Goal: Task Accomplishment & Management: Manage account settings

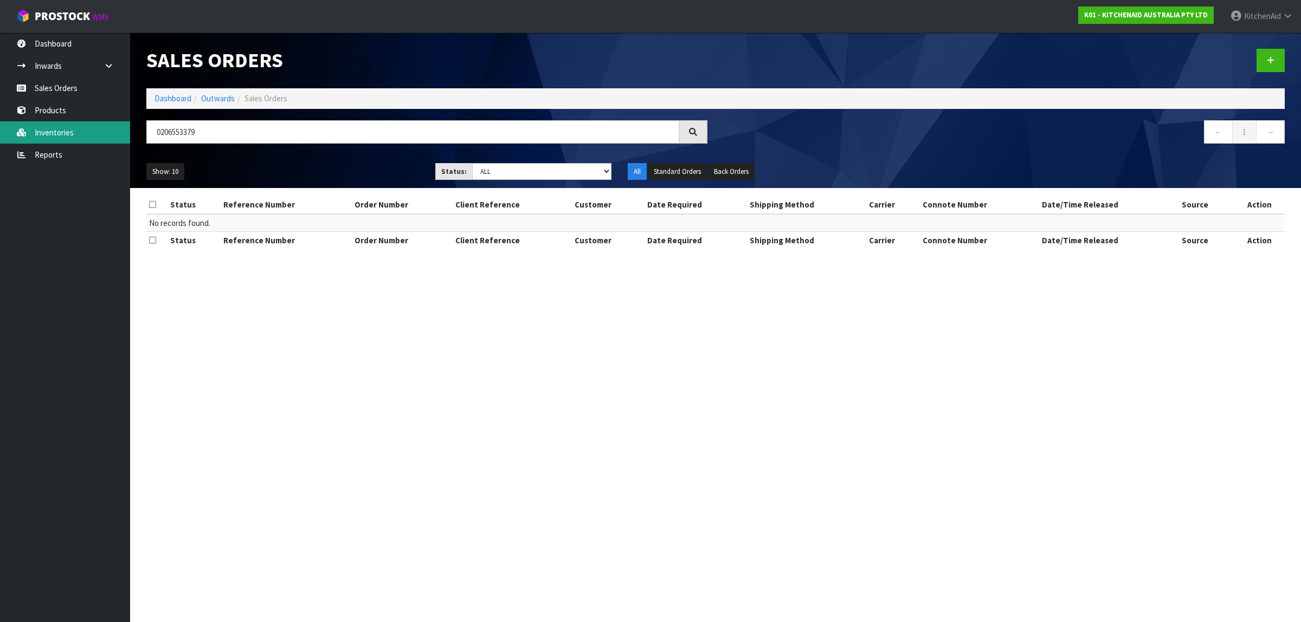
drag, startPoint x: 247, startPoint y: 131, endPoint x: 88, endPoint y: 126, distance: 159.5
click at [88, 126] on body "Toggle navigation ProStock WMS K01 - KITCHENAID AUSTRALIA PTY LTD [GEOGRAPHIC_D…" at bounding box center [650, 311] width 1301 height 622
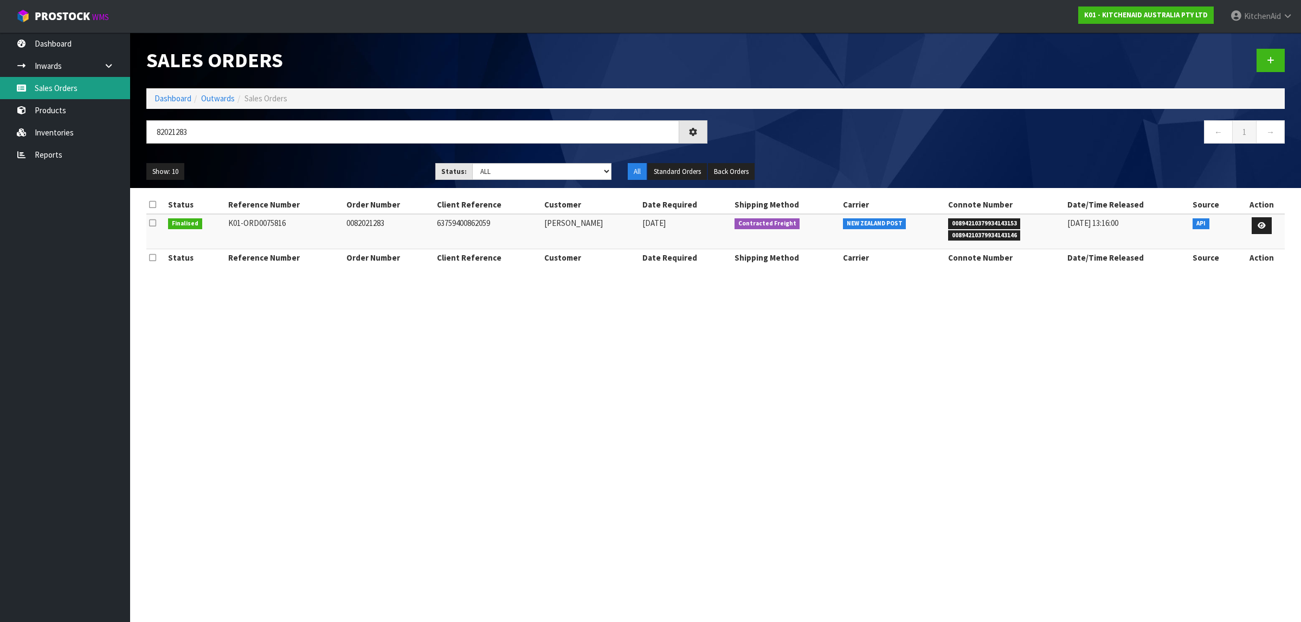
type input "82021283"
click at [468, 223] on td "63759400862059" at bounding box center [487, 231] width 107 height 35
copy td "63759400862059"
click at [1262, 223] on icon at bounding box center [1262, 225] width 8 height 7
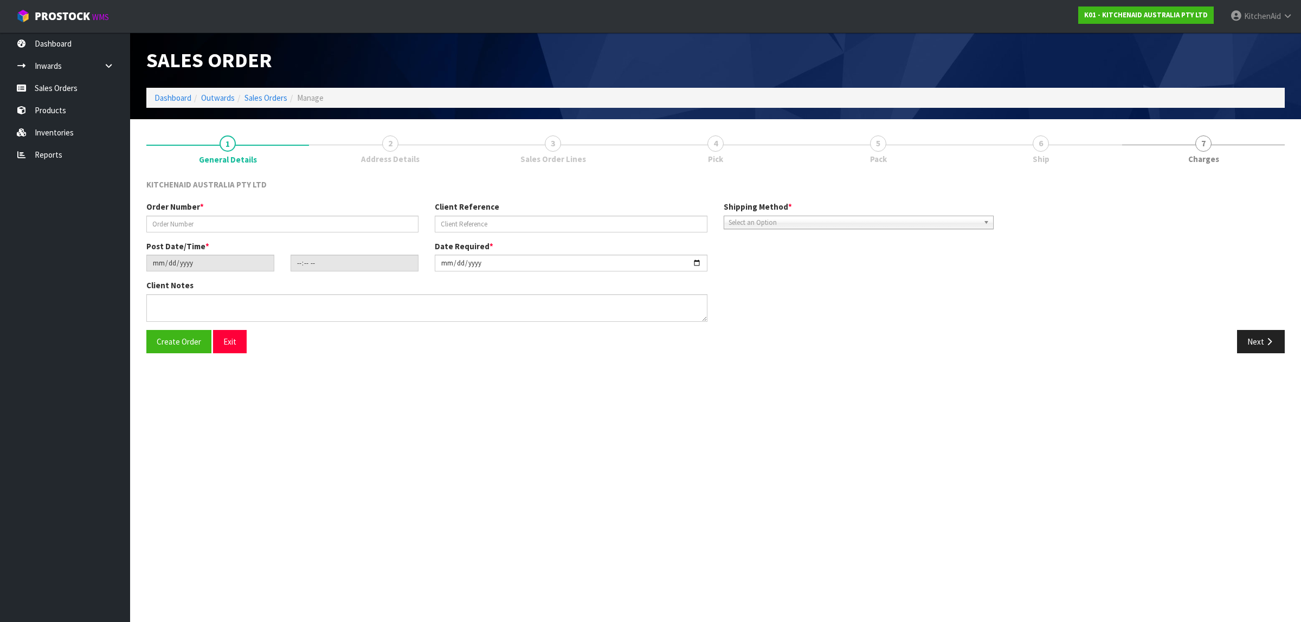
type input "0082021283"
type input "63759400862059"
type input "[DATE]"
type input "09:33:18.000"
type input "[DATE]"
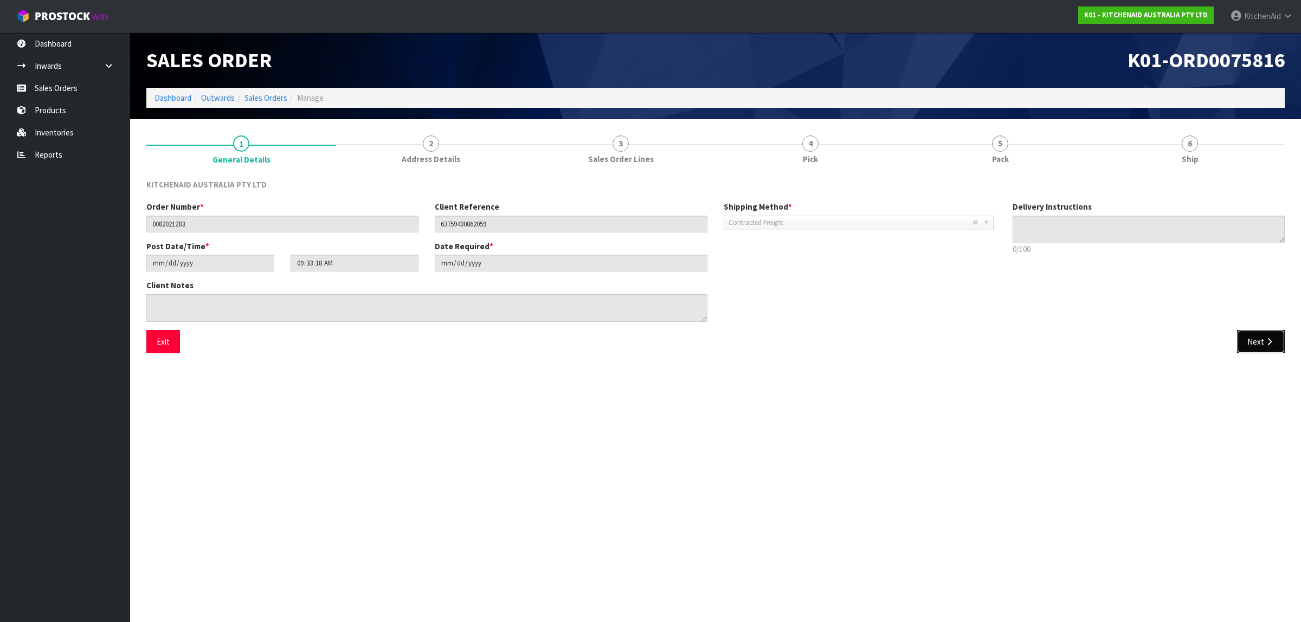
click at [1258, 341] on button "Next" at bounding box center [1261, 341] width 48 height 23
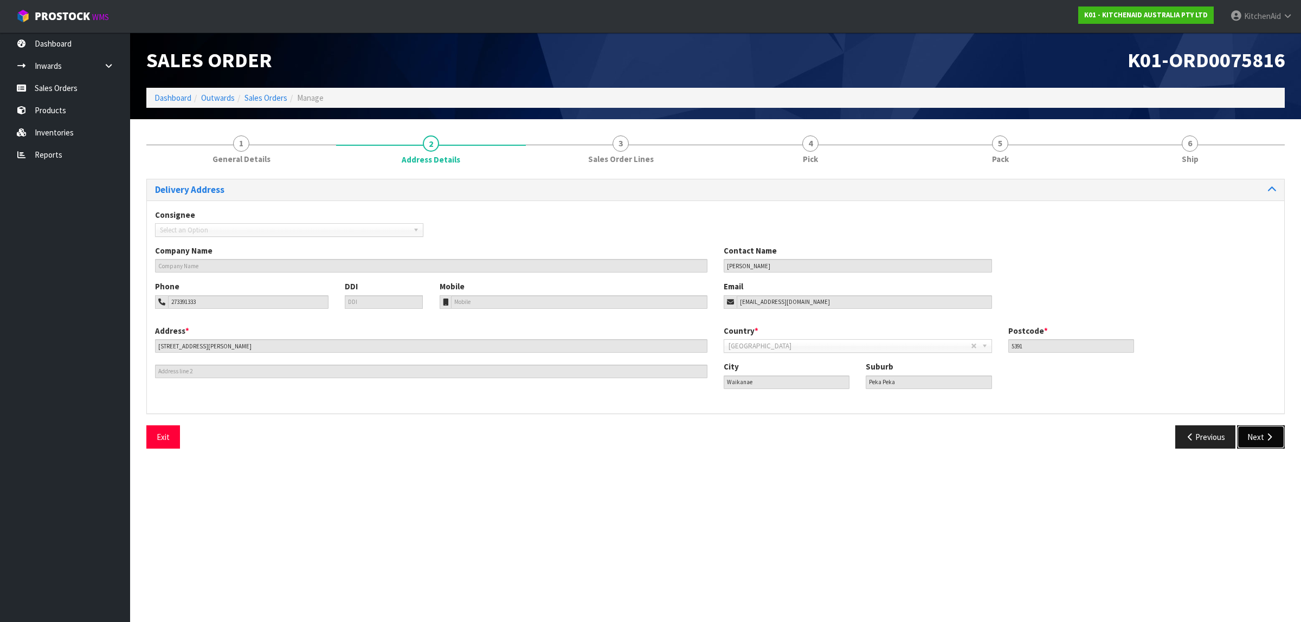
click at [1258, 434] on button "Next" at bounding box center [1261, 437] width 48 height 23
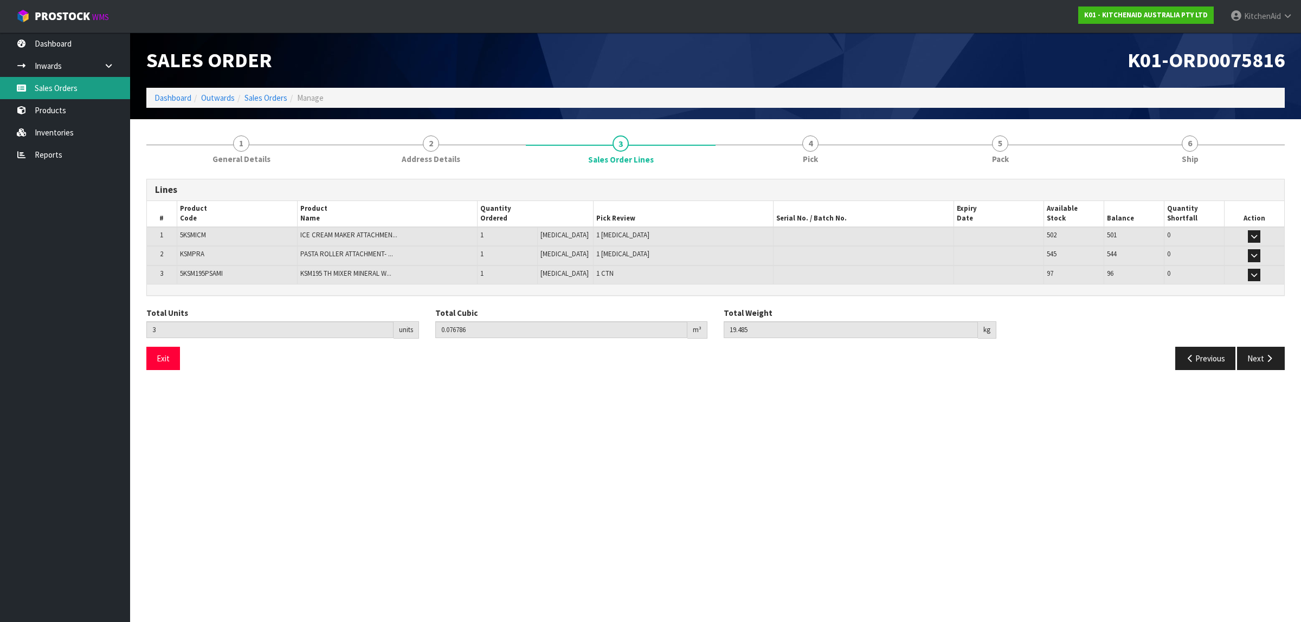
click at [79, 88] on link "Sales Orders" at bounding box center [65, 88] width 130 height 22
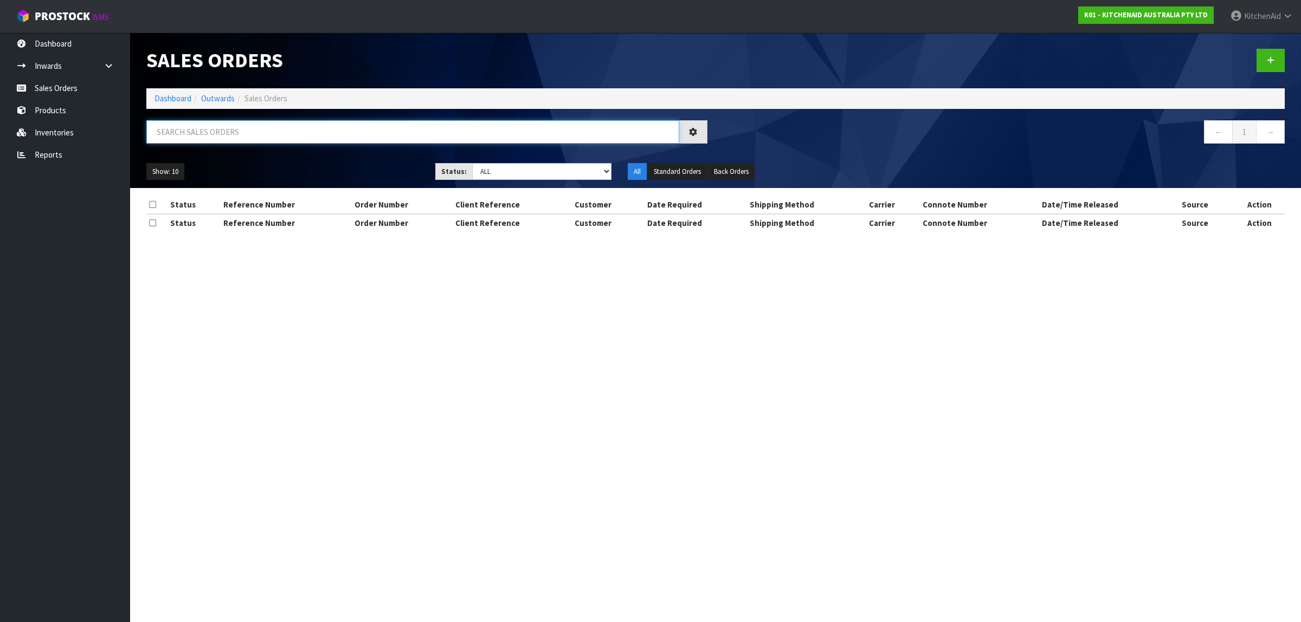
click at [273, 134] on input "text" at bounding box center [412, 131] width 533 height 23
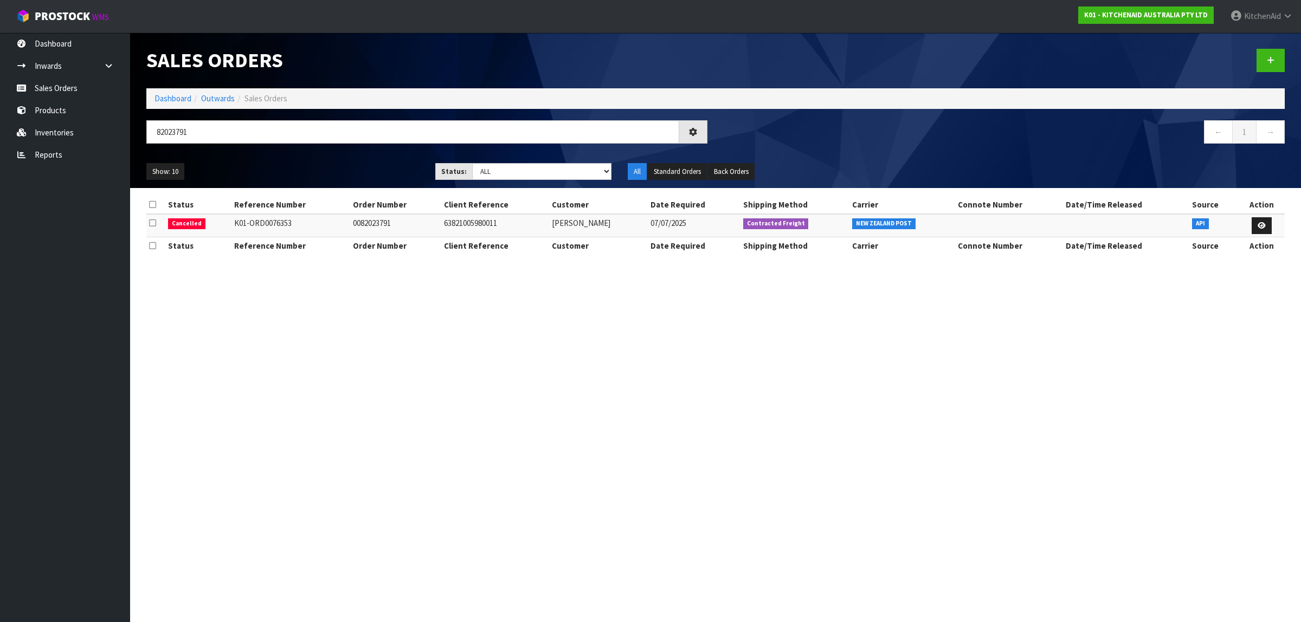
click at [478, 226] on td "63821005980011" at bounding box center [495, 225] width 108 height 23
copy td "63821005980011"
click at [473, 224] on td "63821005980011" at bounding box center [495, 225] width 108 height 23
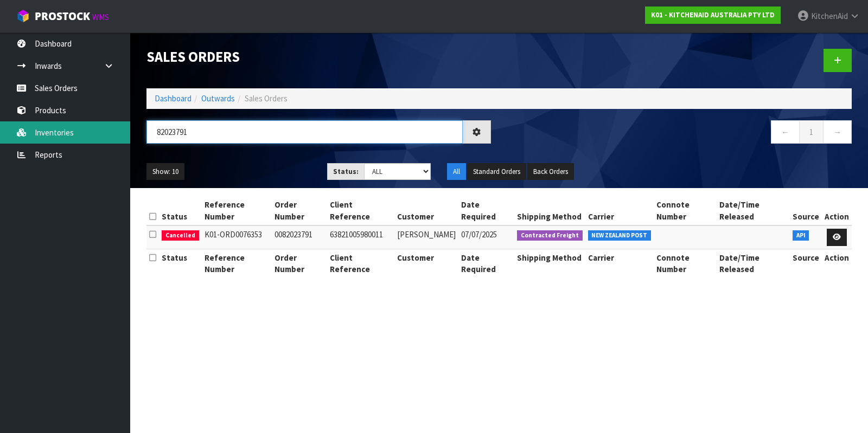
drag, startPoint x: 202, startPoint y: 132, endPoint x: 130, endPoint y: 126, distance: 72.4
click at [130, 126] on body "Toggle navigation ProStock WMS K01 - KITCHENAID AUSTRALIA PTY LTD [GEOGRAPHIC_D…" at bounding box center [434, 216] width 868 height 433
paste input "63759400862059"
type input "63759400862059"
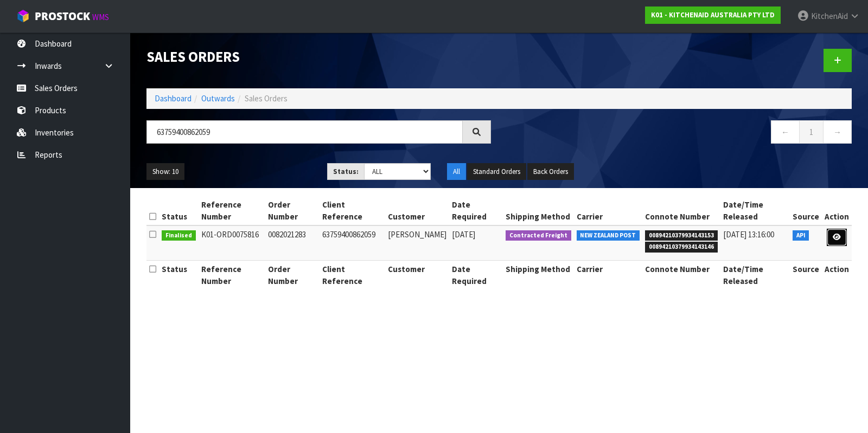
click at [843, 241] on link at bounding box center [836, 237] width 20 height 17
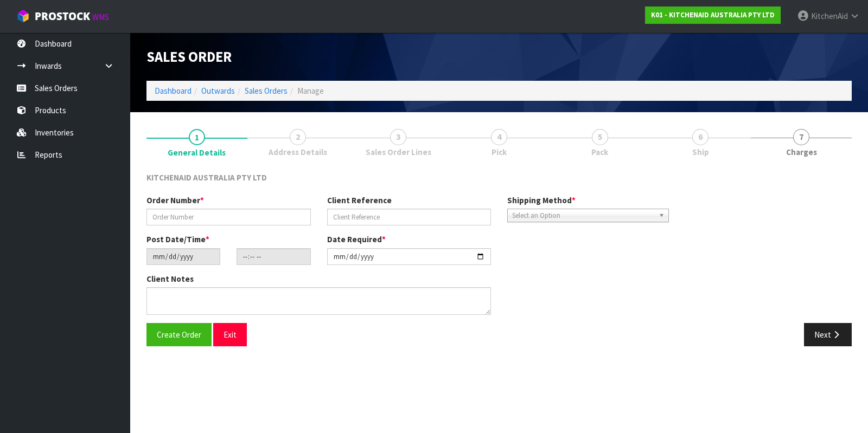
type input "0082021283"
type input "63759400862059"
type input "[DATE]"
type input "09:33:18.000"
type input "[DATE]"
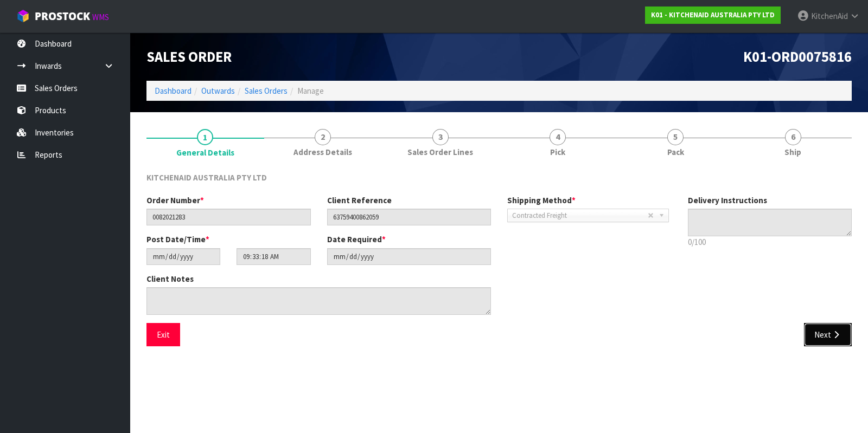
click at [827, 342] on button "Next" at bounding box center [828, 334] width 48 height 23
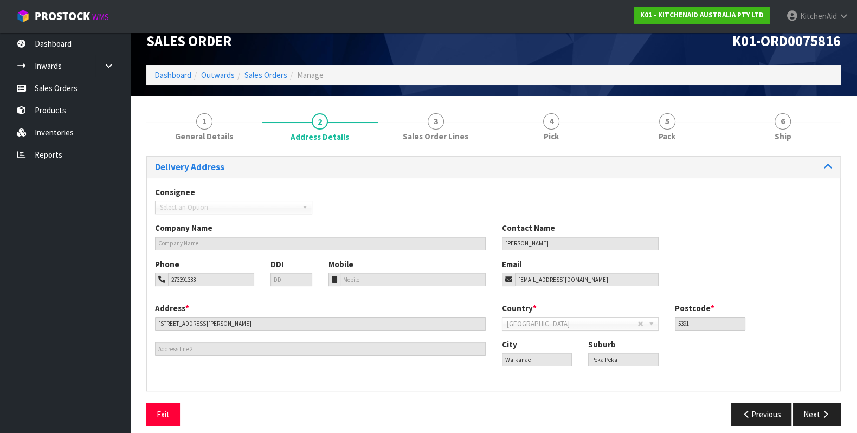
scroll to position [24, 0]
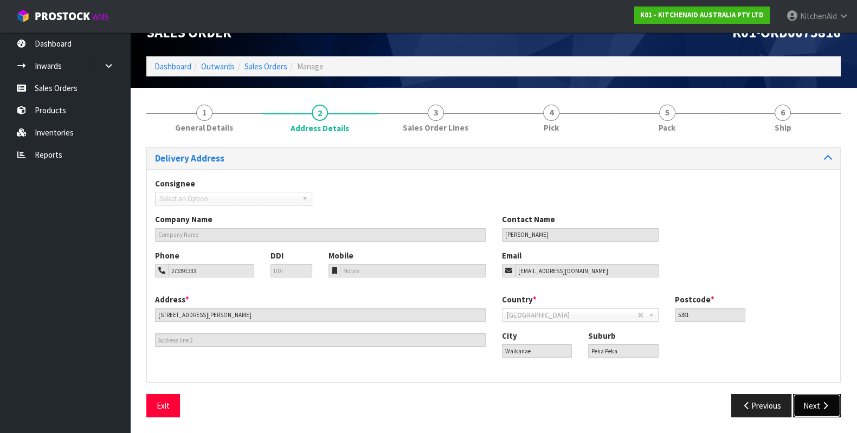
click at [819, 406] on button "Next" at bounding box center [817, 405] width 48 height 23
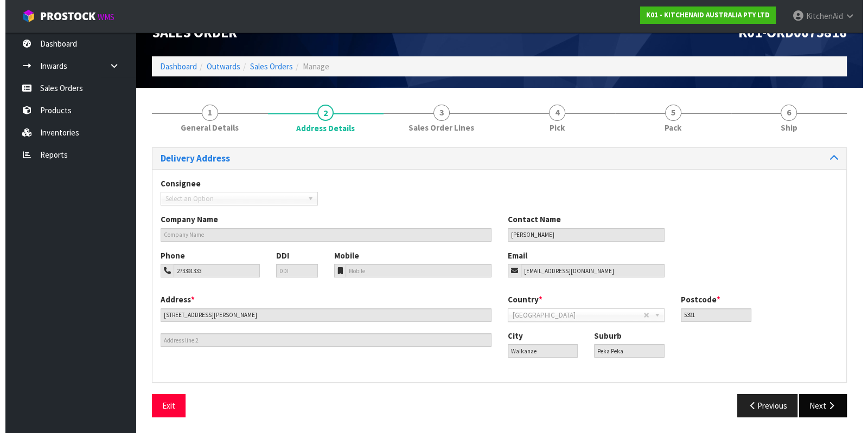
scroll to position [0, 0]
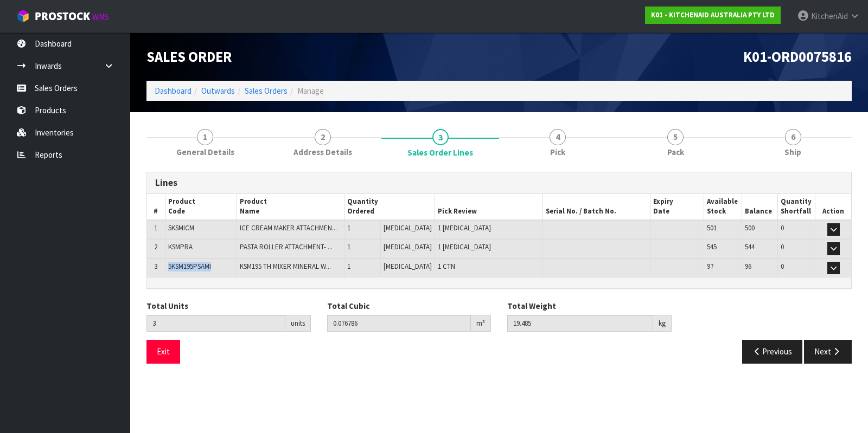
drag, startPoint x: 228, startPoint y: 262, endPoint x: 169, endPoint y: 268, distance: 59.4
click at [169, 268] on td "5KSM195PSAMI" at bounding box center [201, 268] width 72 height 19
copy span "5KSM195PSAMI"
click at [75, 88] on link "Sales Orders" at bounding box center [65, 88] width 130 height 22
click at [160, 345] on button "Exit" at bounding box center [163, 351] width 34 height 23
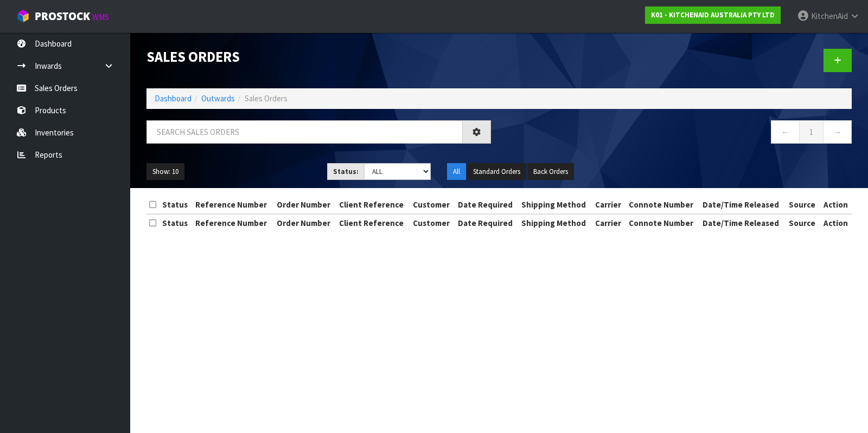
click at [287, 184] on div "Show: 10 5 10 25 50 Status: Draft Pending Allocated Pending Pick Goods Picked G…" at bounding box center [498, 172] width 721 height 34
click at [276, 124] on input "text" at bounding box center [304, 131] width 316 height 23
paste input "82023791"
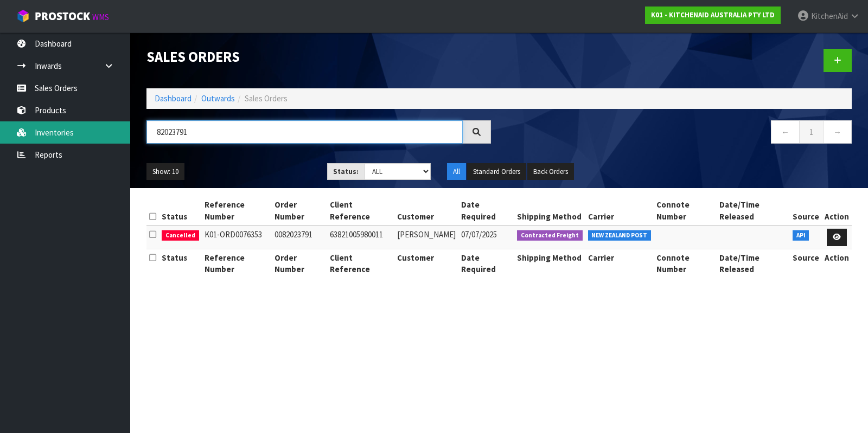
drag, startPoint x: 203, startPoint y: 130, endPoint x: 124, endPoint y: 129, distance: 79.2
click at [124, 129] on body "Toggle navigation ProStock WMS K01 - KITCHENAID AUSTRALIA PTY LTD [GEOGRAPHIC_D…" at bounding box center [434, 216] width 868 height 433
paste input "63"
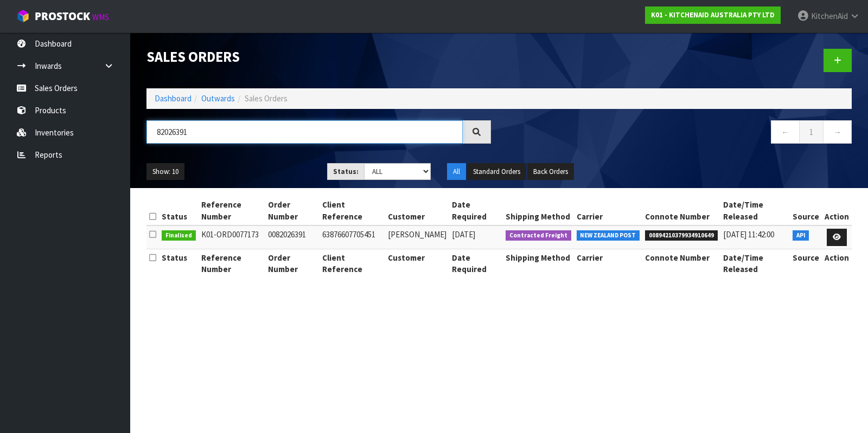
type input "82026391"
click at [840, 234] on icon at bounding box center [836, 237] width 8 height 7
click at [839, 234] on icon at bounding box center [836, 237] width 8 height 7
click at [833, 234] on icon at bounding box center [836, 237] width 8 height 7
click at [838, 229] on link at bounding box center [836, 237] width 20 height 17
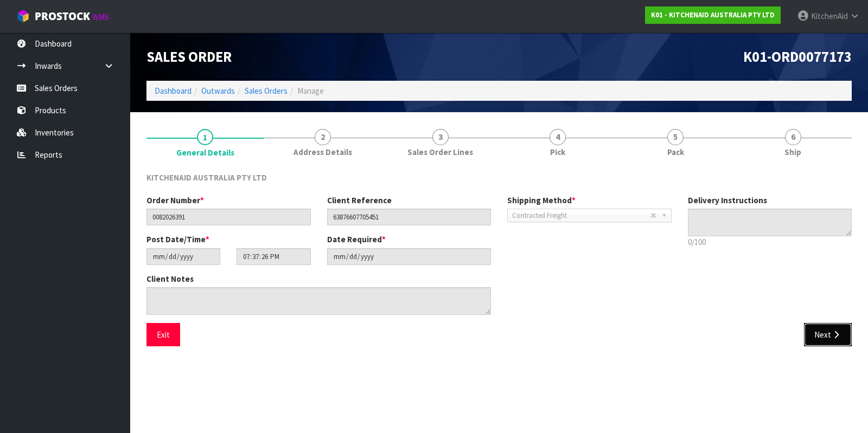
click at [816, 332] on button "Next" at bounding box center [828, 334] width 48 height 23
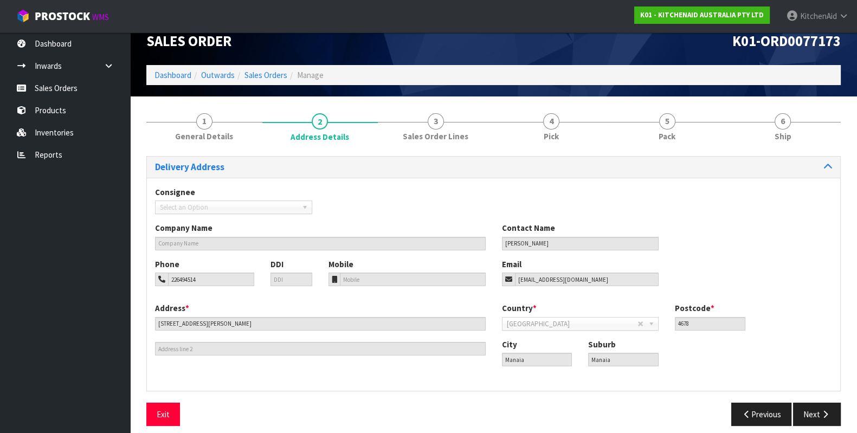
scroll to position [24, 0]
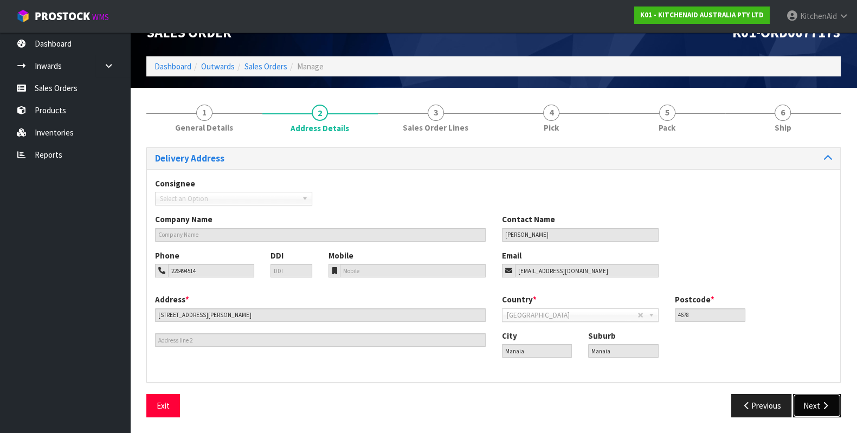
click at [817, 400] on button "Next" at bounding box center [817, 405] width 48 height 23
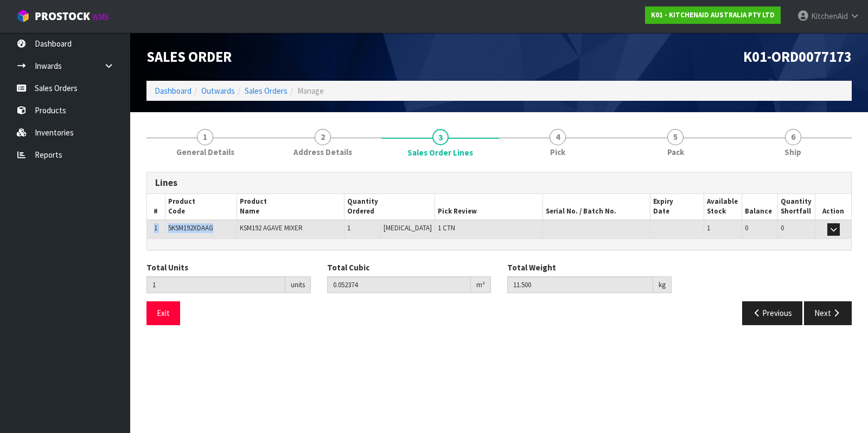
drag, startPoint x: 220, startPoint y: 226, endPoint x: 153, endPoint y: 220, distance: 67.5
click at [153, 220] on tr "1 5KSM192XDAAG KSM192 AGAVE MIXER 1 PCE 1 CTN 1 0 0 Edit" at bounding box center [499, 229] width 704 height 19
copy tr "1 5KSM192XDAAG"
click at [165, 310] on button "Exit" at bounding box center [163, 312] width 34 height 23
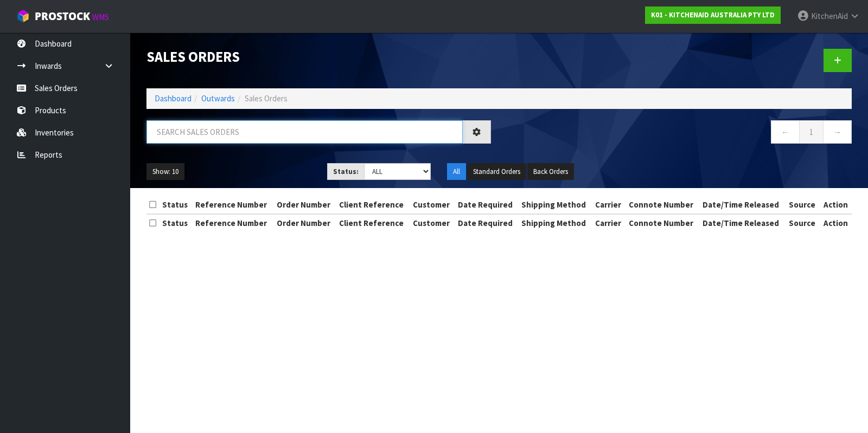
click at [294, 137] on input "text" at bounding box center [304, 131] width 316 height 23
paste input "82026700"
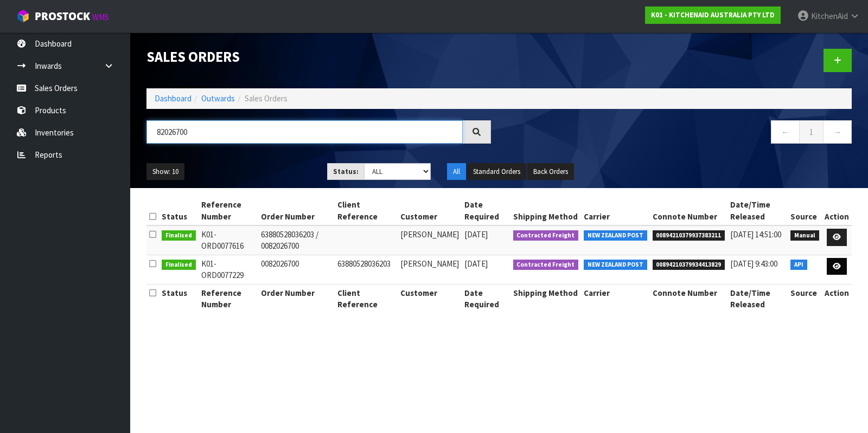
type input "82026700"
click at [837, 267] on icon at bounding box center [836, 266] width 8 height 7
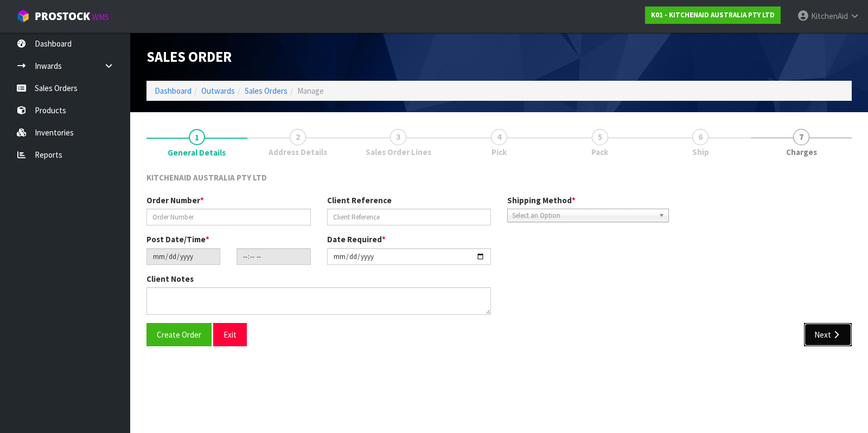
click at [820, 336] on button "Next" at bounding box center [828, 334] width 48 height 23
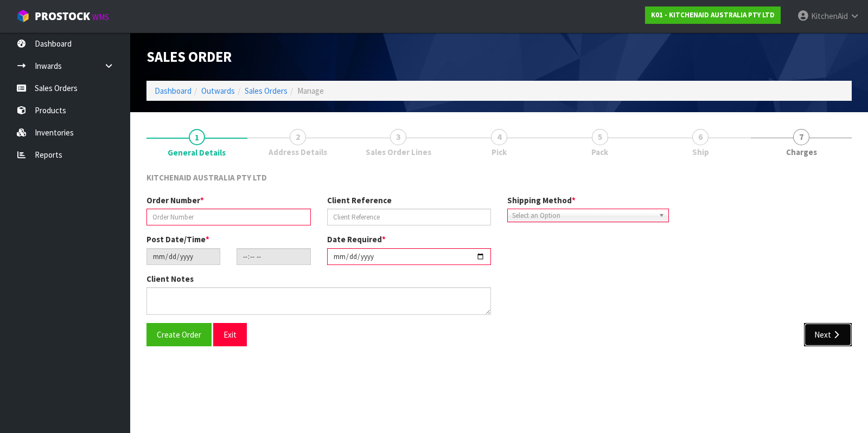
type input "0082026700"
type input "63880528036203"
type input "2025-07-28"
type input "13:36:52.000"
type input "2025-07-28"
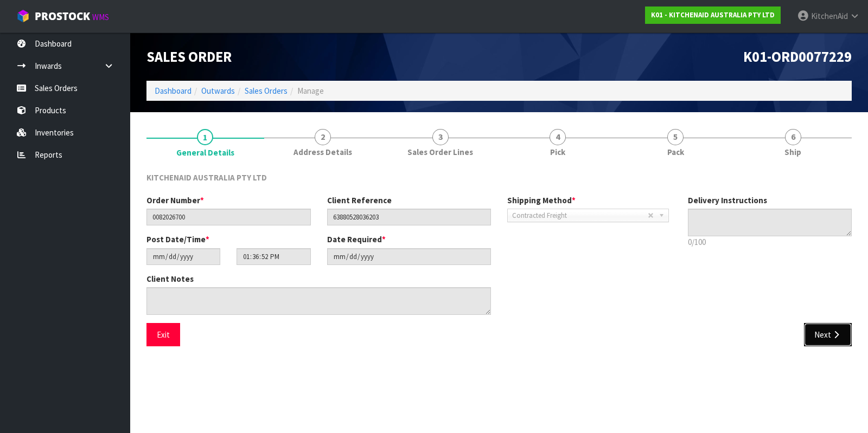
click at [827, 338] on button "Next" at bounding box center [828, 334] width 48 height 23
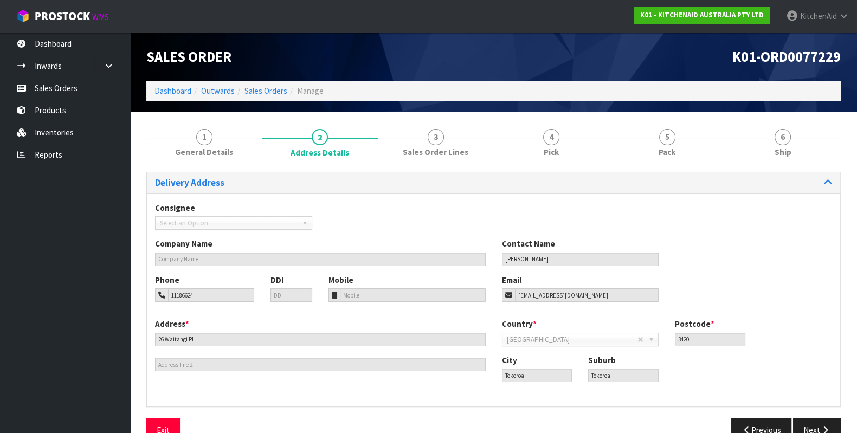
scroll to position [24, 0]
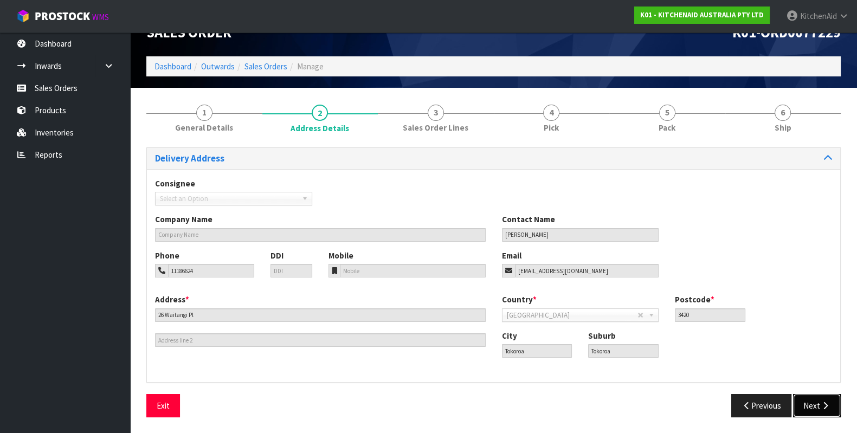
click at [818, 402] on button "Next" at bounding box center [817, 405] width 48 height 23
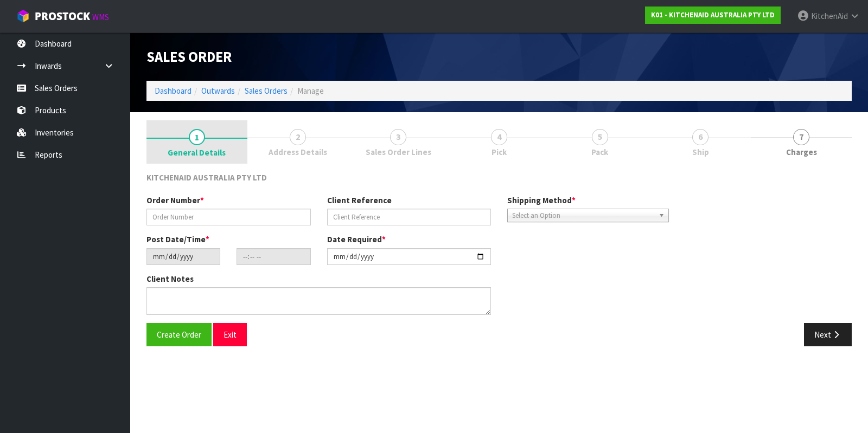
type input "0082026391"
type input "63876607705451"
type input "2025-07-26"
type input "19:37:26.000"
type input "2025-08-01"
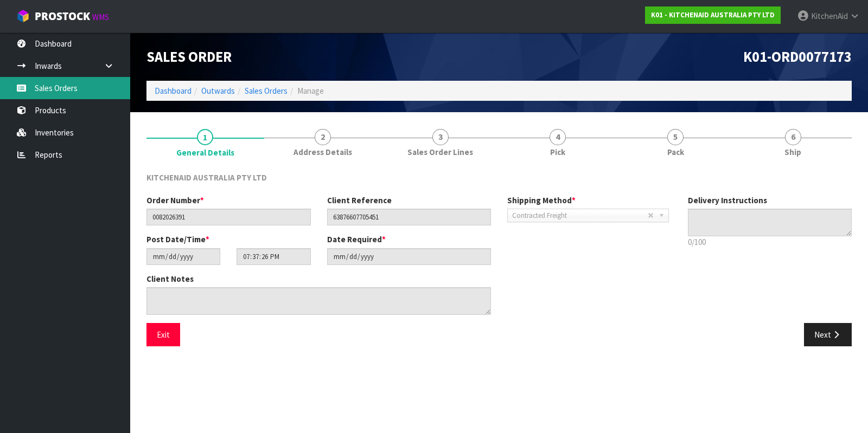
click at [57, 91] on link "Sales Orders" at bounding box center [65, 88] width 130 height 22
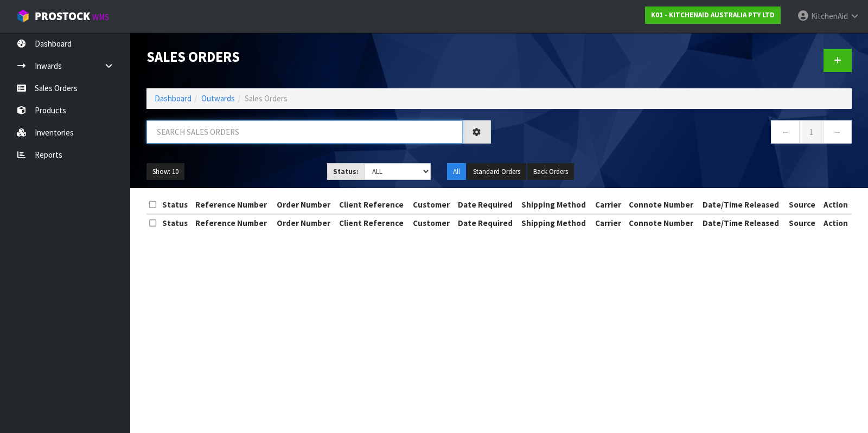
click at [266, 133] on input "text" at bounding box center [304, 131] width 316 height 23
paste input "82026700"
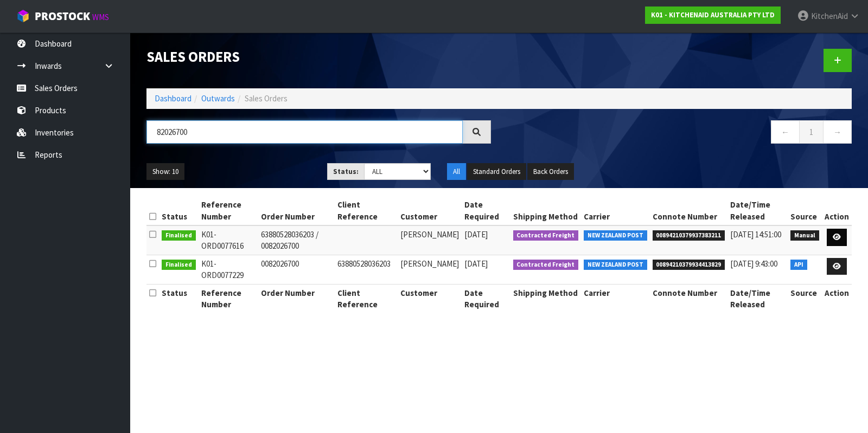
type input "82026700"
click at [840, 237] on icon at bounding box center [836, 237] width 8 height 7
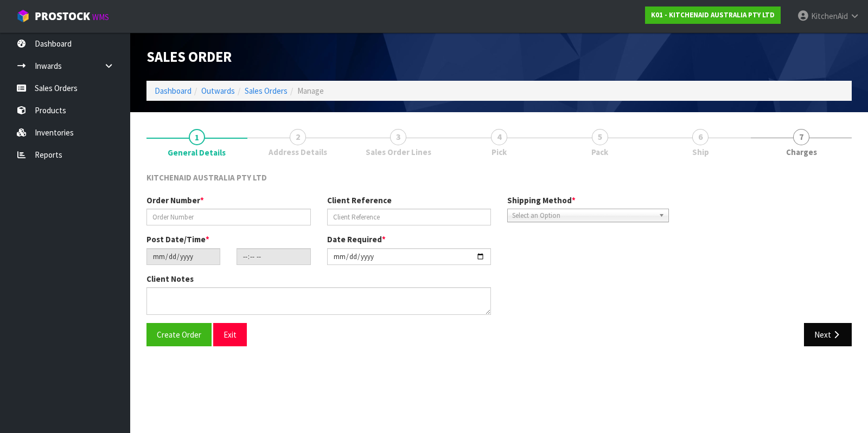
type input "63880528036203 / 0082026700"
type input "2025-08-07"
type input "16:34:00.000"
type input "2025-08-08"
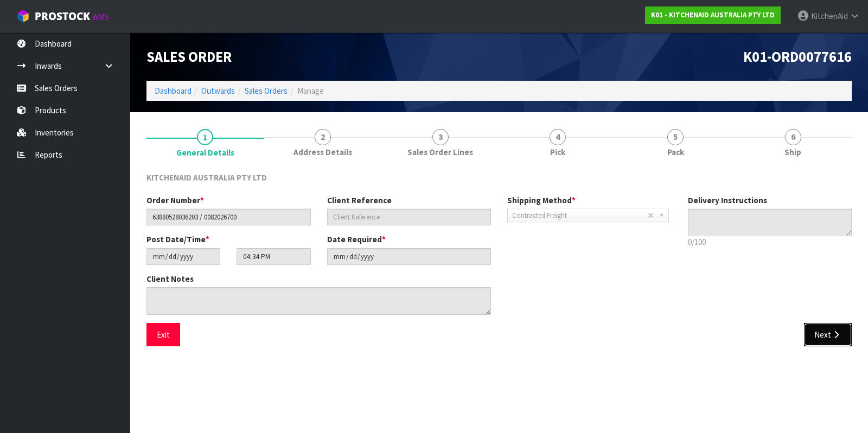
click at [825, 330] on button "Next" at bounding box center [828, 334] width 48 height 23
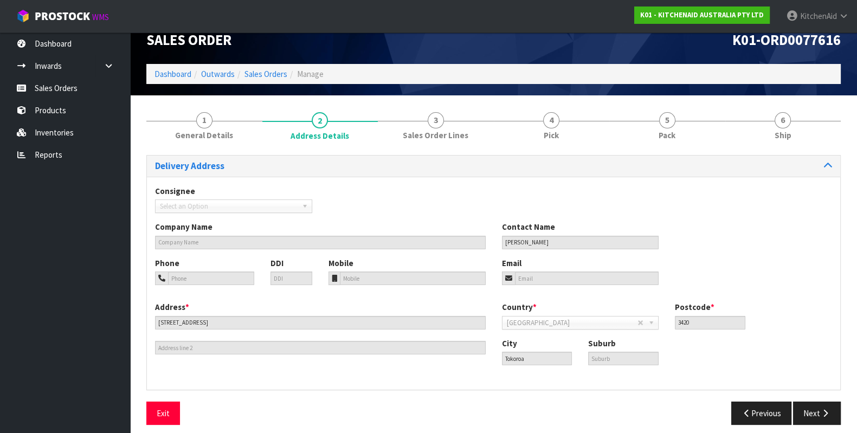
scroll to position [24, 0]
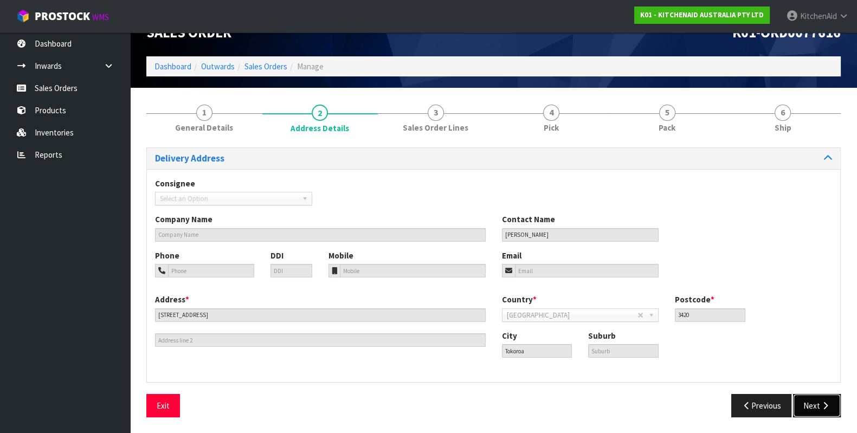
click at [819, 410] on button "Next" at bounding box center [817, 405] width 48 height 23
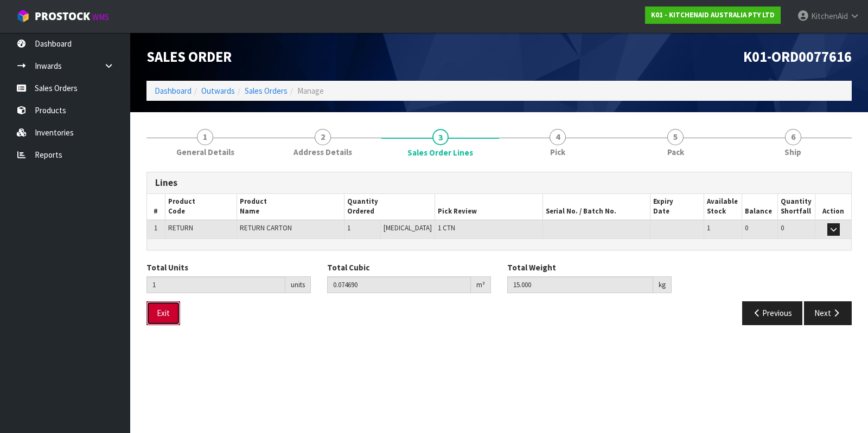
click at [168, 310] on button "Exit" at bounding box center [163, 312] width 34 height 23
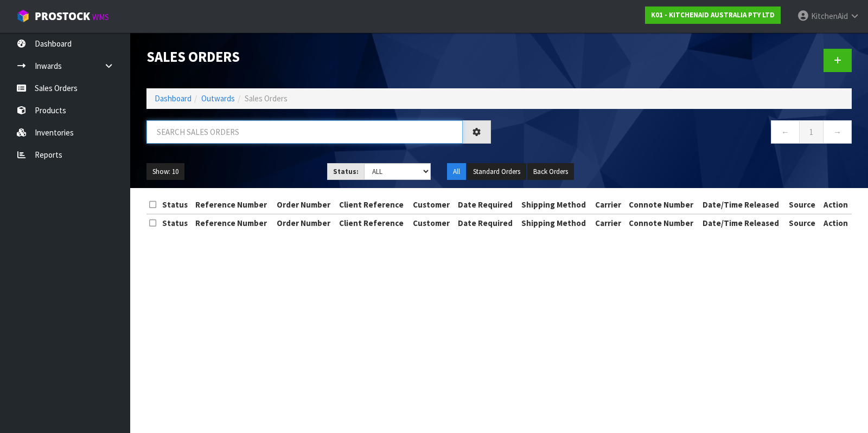
click at [226, 130] on input "text" at bounding box center [304, 131] width 316 height 23
paste input "82026700"
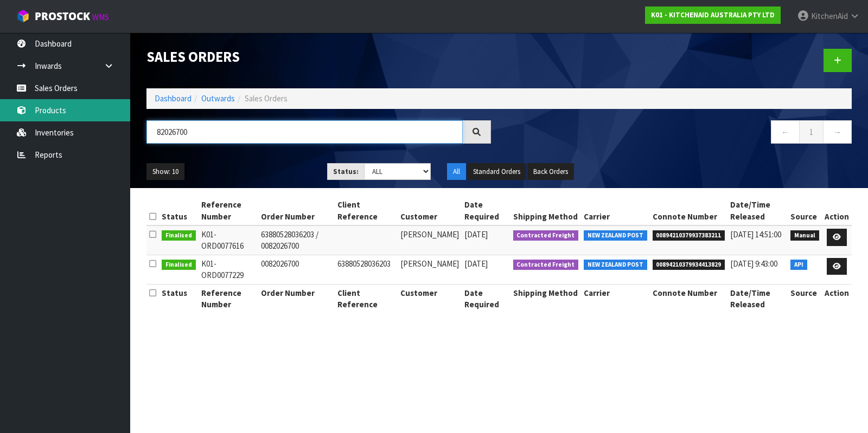
drag, startPoint x: 217, startPoint y: 129, endPoint x: 125, endPoint y: 115, distance: 92.6
click at [125, 115] on body "Toggle navigation ProStock WMS K01 - KITCHENAID AUSTRALIA PTY LTD [GEOGRAPHIC_D…" at bounding box center [434, 216] width 868 height 433
paste input "13"
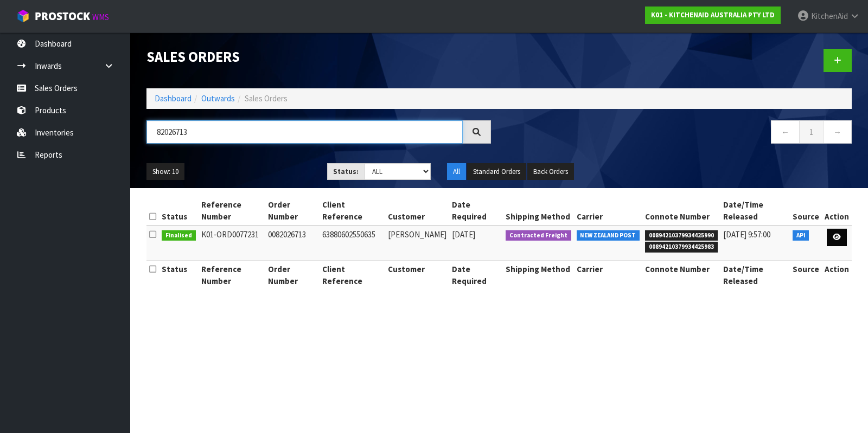
type input "82026713"
click at [839, 234] on icon at bounding box center [836, 237] width 8 height 7
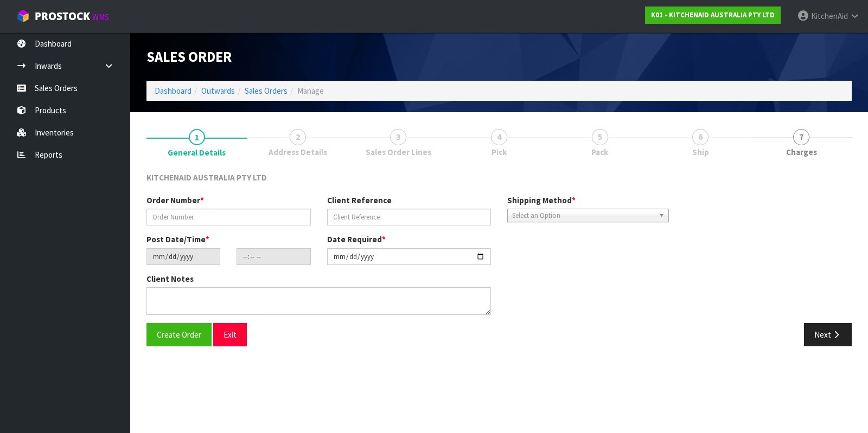
type input "0082026713"
type input "63880602550635"
type input "2025-07-28"
type input "13:36:55.000"
type input "2025-07-28"
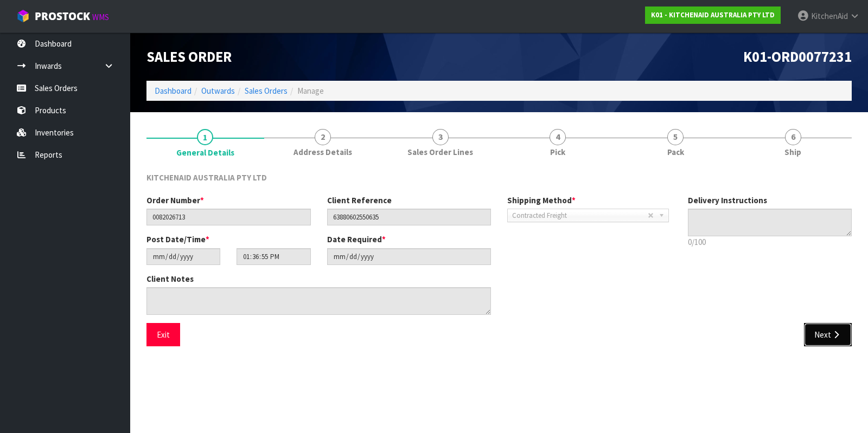
click at [831, 331] on icon "button" at bounding box center [836, 335] width 10 height 8
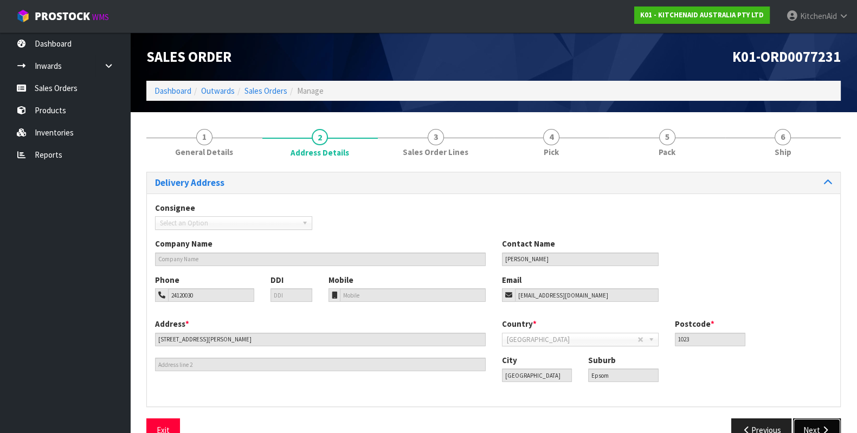
click at [822, 421] on button "Next" at bounding box center [817, 430] width 48 height 23
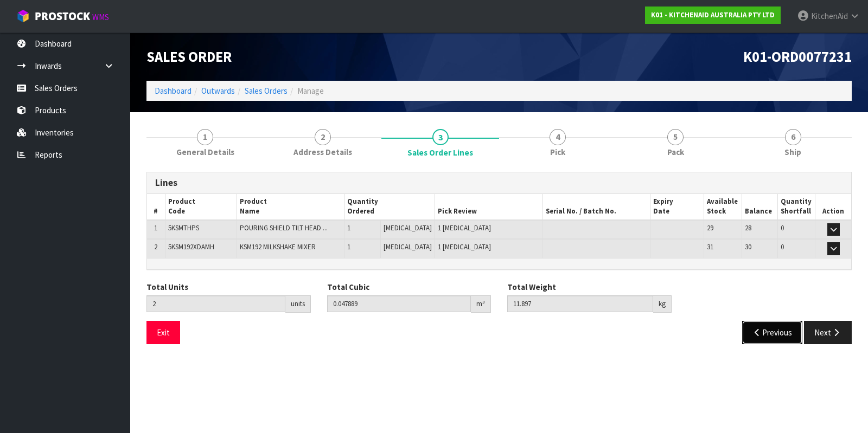
click at [767, 337] on button "Previous" at bounding box center [772, 332] width 61 height 23
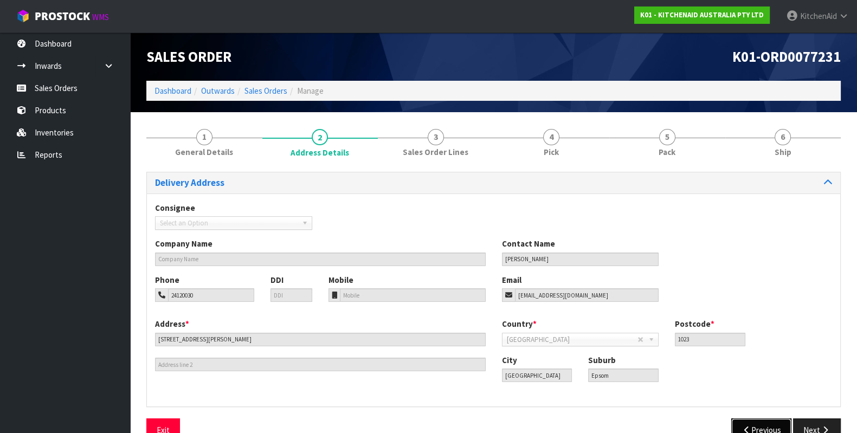
click at [754, 425] on button "Previous" at bounding box center [761, 430] width 61 height 23
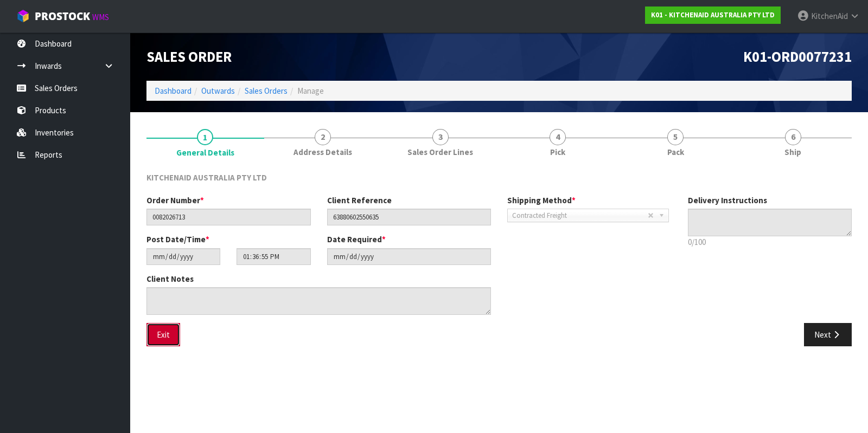
click at [161, 335] on button "Exit" at bounding box center [163, 334] width 34 height 23
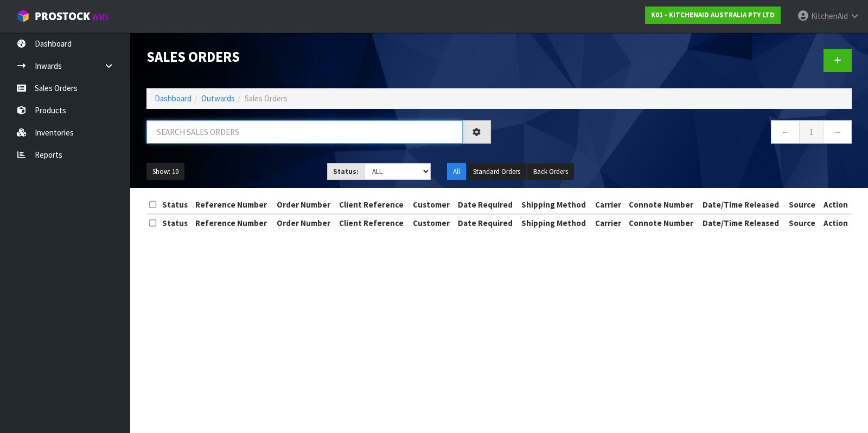
click at [228, 138] on input "text" at bounding box center [304, 131] width 316 height 23
paste input "82026713"
type input "82026713"
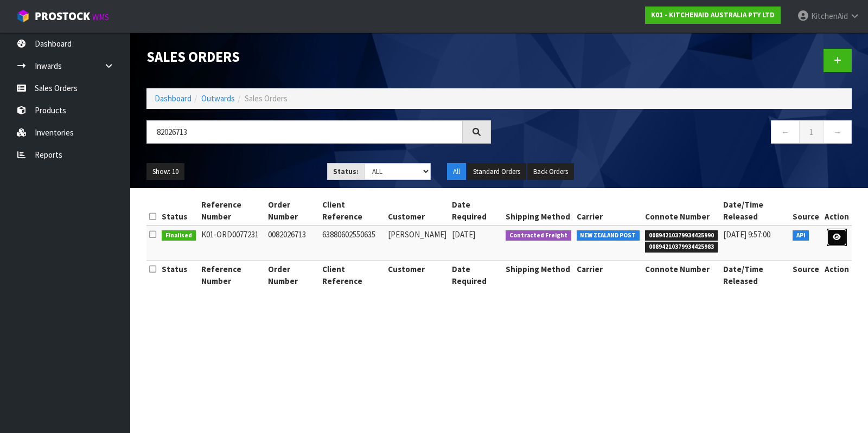
click at [835, 234] on icon at bounding box center [836, 237] width 8 height 7
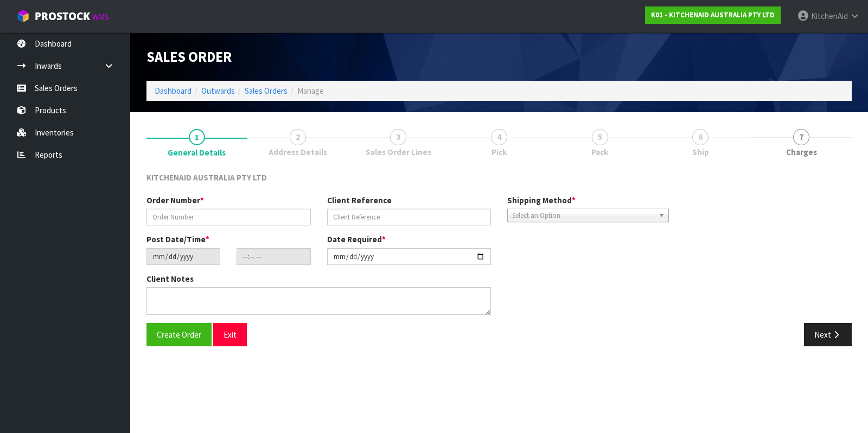
type input "0082026713"
type input "63880602550635"
type input "2025-07-28"
type input "13:36:55.000"
type input "2025-07-28"
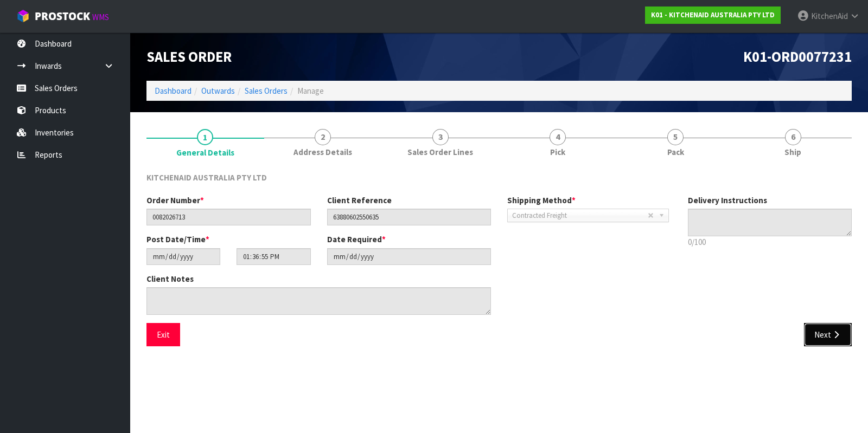
click at [821, 335] on button "Next" at bounding box center [828, 334] width 48 height 23
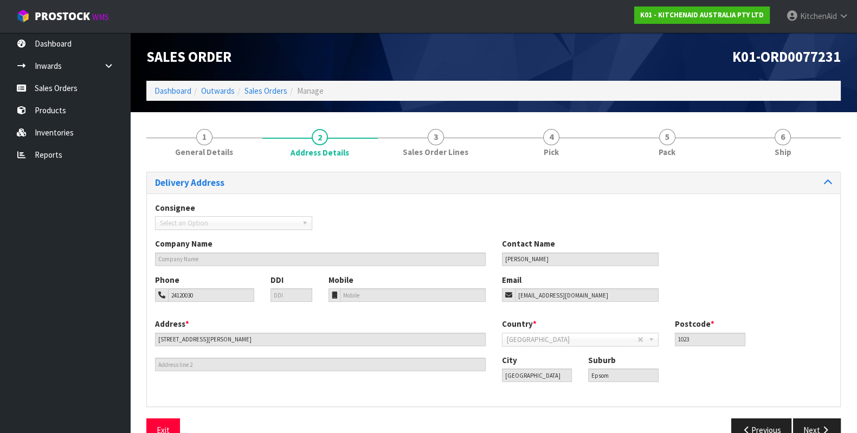
scroll to position [24, 0]
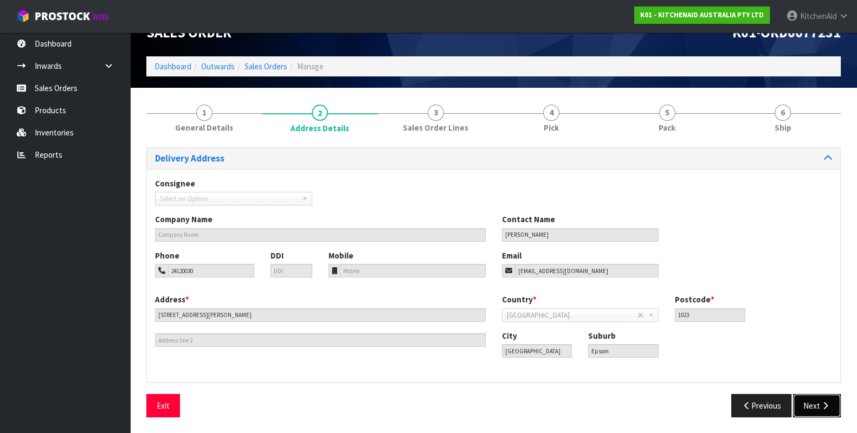
click at [808, 402] on button "Next" at bounding box center [817, 405] width 48 height 23
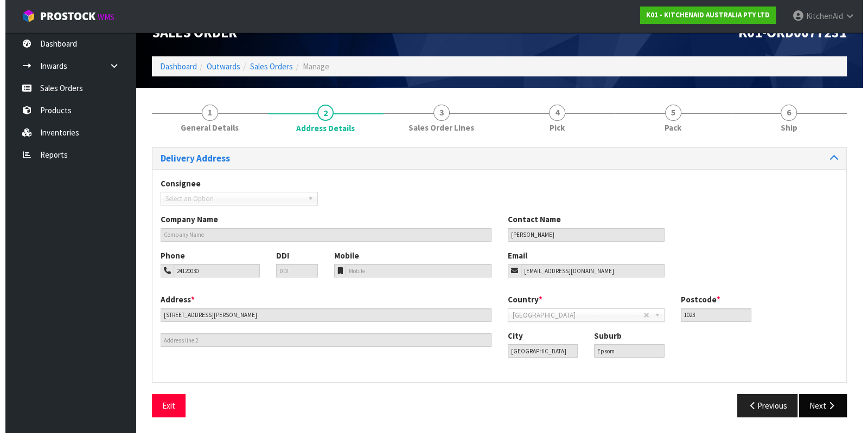
scroll to position [0, 0]
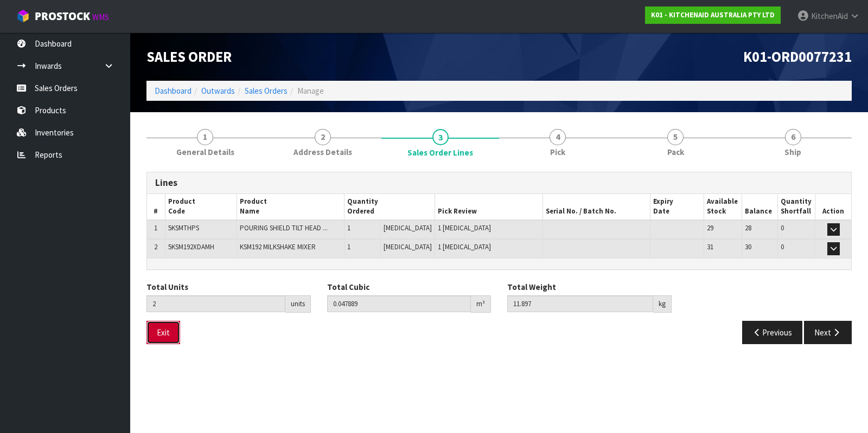
click at [165, 332] on button "Exit" at bounding box center [163, 332] width 34 height 23
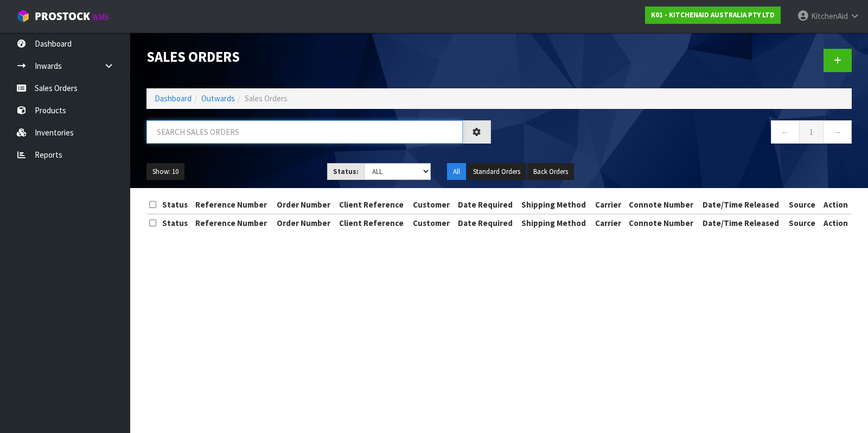
click at [267, 132] on input "text" at bounding box center [304, 131] width 316 height 23
paste input "82026861"
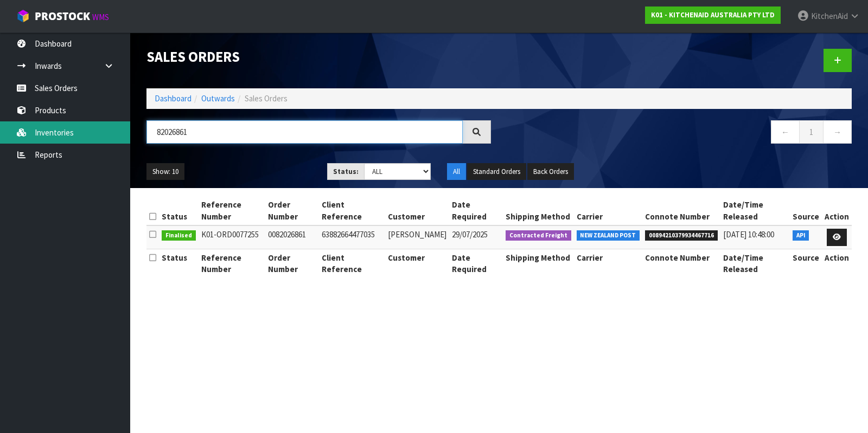
drag, startPoint x: 234, startPoint y: 129, endPoint x: 114, endPoint y: 130, distance: 119.3
click at [114, 130] on body "Toggle navigation ProStock WMS K01 - KITCHENAID AUSTRALIA PTY LTD [GEOGRAPHIC_D…" at bounding box center [434, 216] width 868 height 433
paste input "76"
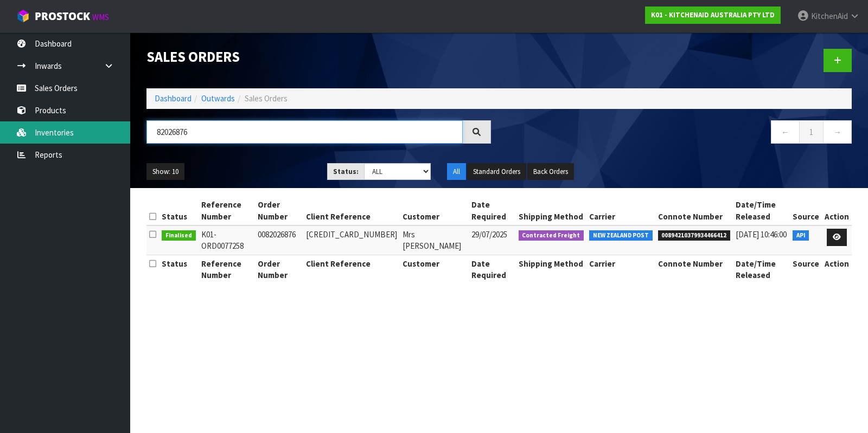
drag, startPoint x: 235, startPoint y: 131, endPoint x: 109, endPoint y: 121, distance: 126.2
click at [109, 121] on body "Toggle navigation ProStock WMS K01 - KITCHENAID AUSTRALIA PTY LTD [GEOGRAPHIC_D…" at bounding box center [434, 216] width 868 height 433
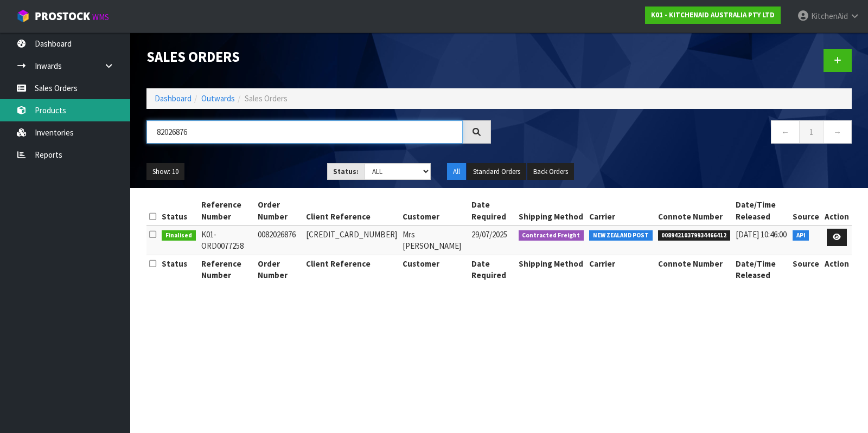
paste input "89"
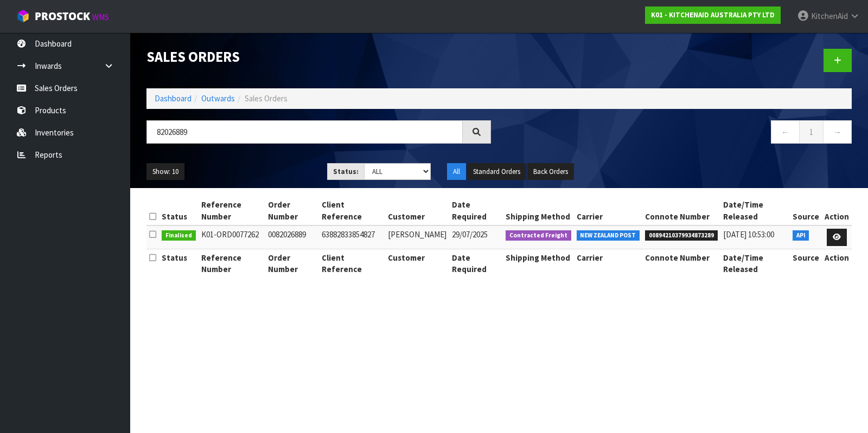
click at [354, 226] on td "63882833854827" at bounding box center [352, 237] width 66 height 23
copy td "63882833854827"
drag, startPoint x: 249, startPoint y: 131, endPoint x: 133, endPoint y: 128, distance: 116.6
click at [133, 128] on header "Sales Orders Dashboard Outwards Sales Orders 82026889 ← 1 → Show: 10 5 10 25 50…" at bounding box center [498, 111] width 737 height 156
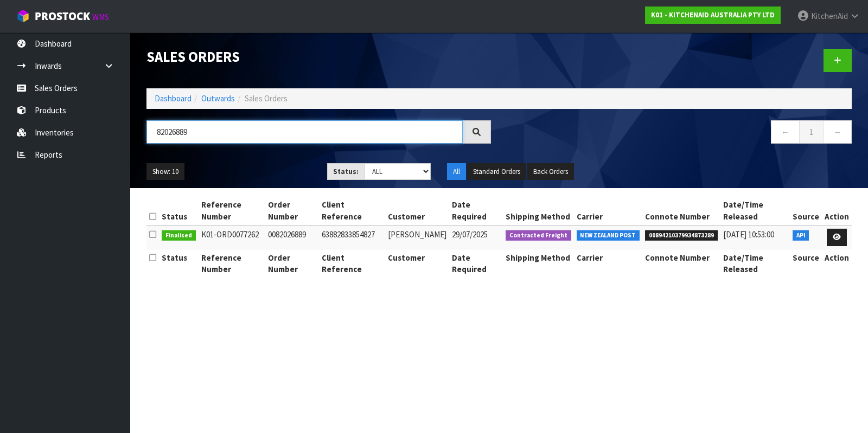
paste input "63882967613803"
click at [374, 226] on td "63882967613803" at bounding box center [352, 237] width 66 height 23
copy td "63882967613803"
drag, startPoint x: 235, startPoint y: 132, endPoint x: 127, endPoint y: 121, distance: 107.9
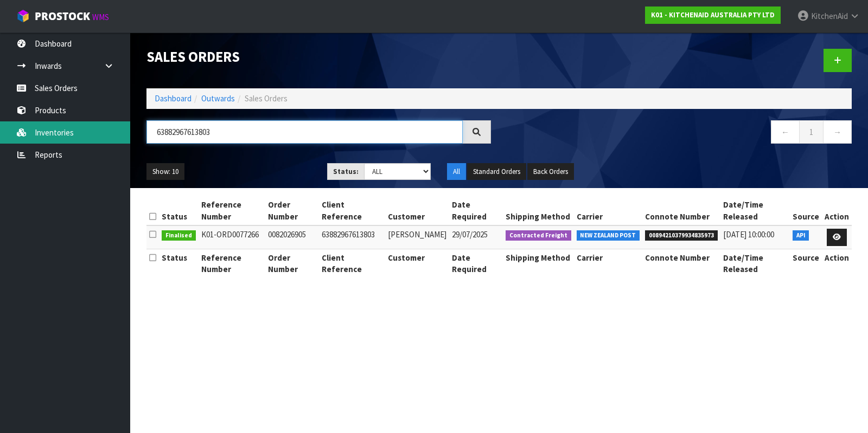
click at [127, 121] on body "Toggle navigation ProStock WMS K01 - KITCHENAID AUSTRALIA PTY LTD [GEOGRAPHIC_D…" at bounding box center [434, 216] width 868 height 433
paste input "82026914"
drag, startPoint x: 221, startPoint y: 134, endPoint x: 140, endPoint y: 124, distance: 81.4
click at [140, 124] on div "82026914" at bounding box center [318, 135] width 361 height 31
paste input "25"
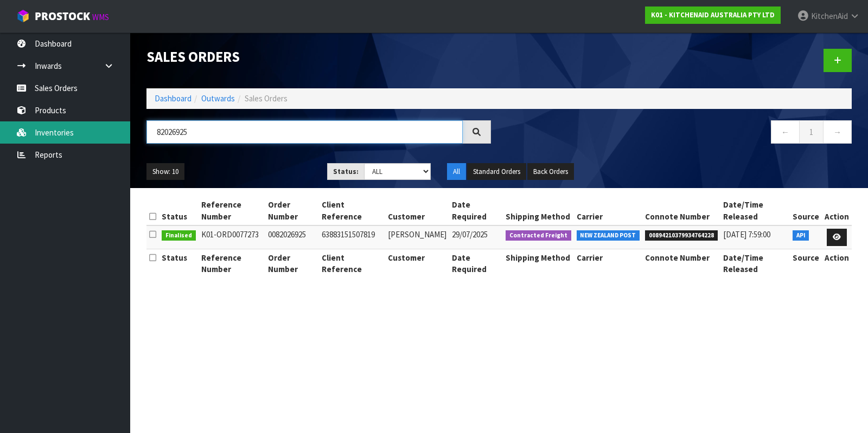
drag, startPoint x: 181, startPoint y: 131, endPoint x: 119, endPoint y: 124, distance: 62.2
click at [119, 124] on body "Toggle navigation ProStock WMS K01 - KITCHENAID AUSTRALIA PTY LTD [GEOGRAPHIC_D…" at bounding box center [434, 216] width 868 height 433
paste input "37"
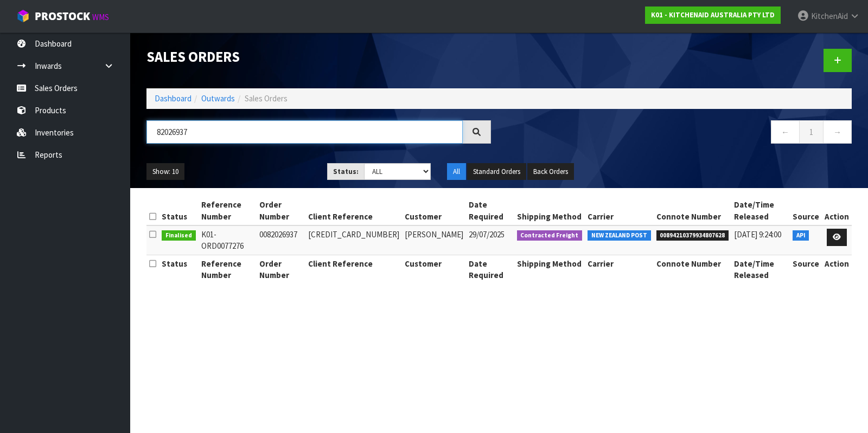
drag, startPoint x: 326, startPoint y: 134, endPoint x: 145, endPoint y: 133, distance: 180.6
click at [145, 133] on div "82026937" at bounding box center [318, 135] width 361 height 31
paste input "58"
drag, startPoint x: 213, startPoint y: 131, endPoint x: 121, endPoint y: 125, distance: 92.4
click at [121, 125] on body "Toggle navigation ProStock WMS K01 - KITCHENAID AUSTRALIA PTY LTD [GEOGRAPHIC_D…" at bounding box center [434, 216] width 868 height 433
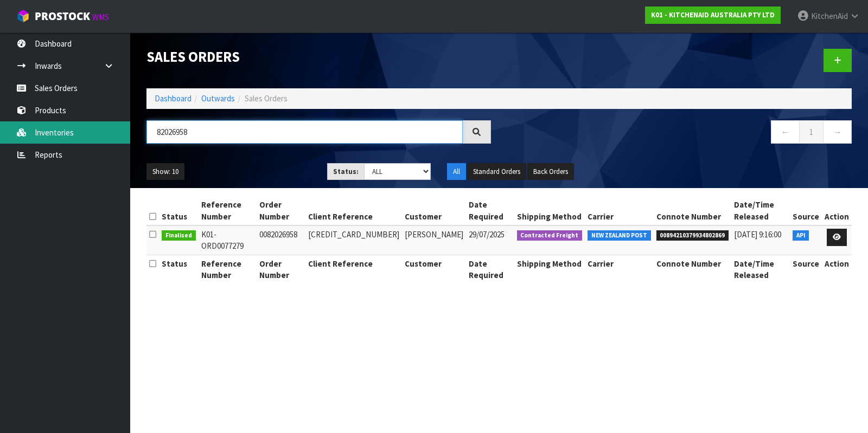
paste input "77"
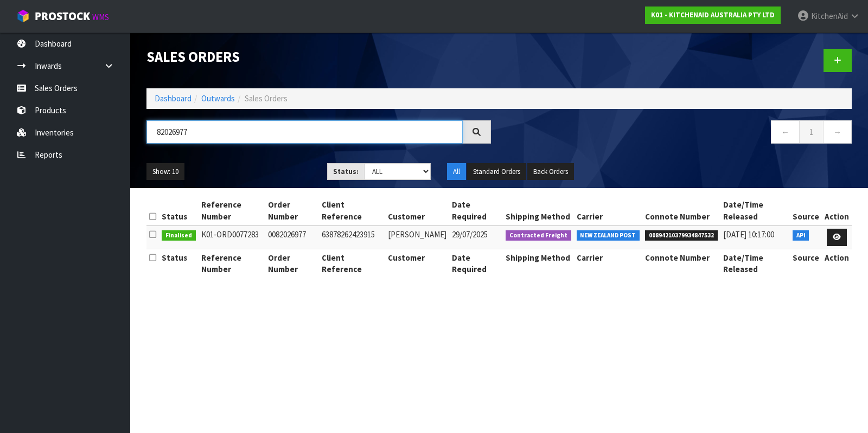
drag, startPoint x: 210, startPoint y: 135, endPoint x: 158, endPoint y: 127, distance: 52.7
click at [158, 127] on input "82026977" at bounding box center [304, 131] width 316 height 23
paste input "7005"
drag, startPoint x: 211, startPoint y: 131, endPoint x: 107, endPoint y: 128, distance: 104.7
click at [107, 128] on body "Toggle navigation ProStock WMS K01 - KITCHENAID AUSTRALIA PTY LTD [GEOGRAPHIC_D…" at bounding box center [434, 216] width 868 height 433
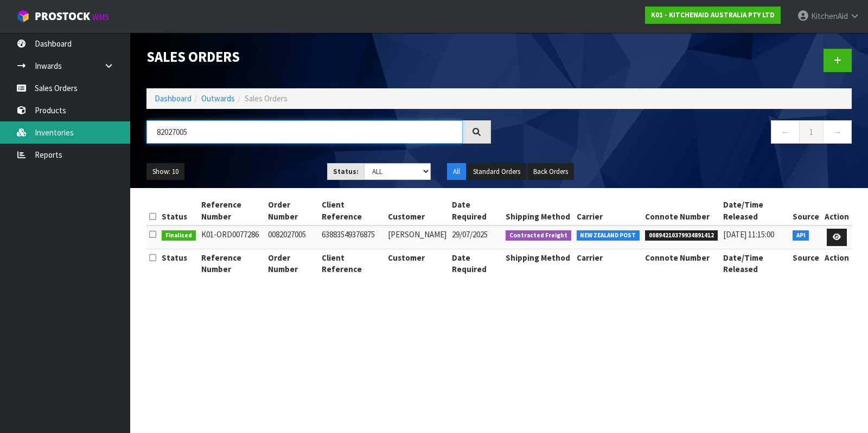
paste input "9"
drag, startPoint x: 224, startPoint y: 131, endPoint x: 108, endPoint y: 131, distance: 116.0
click at [108, 131] on body "Toggle navigation ProStock WMS K01 - KITCHENAID AUSTRALIA PTY LTD [GEOGRAPHIC_D…" at bounding box center [434, 216] width 868 height 433
paste input "28"
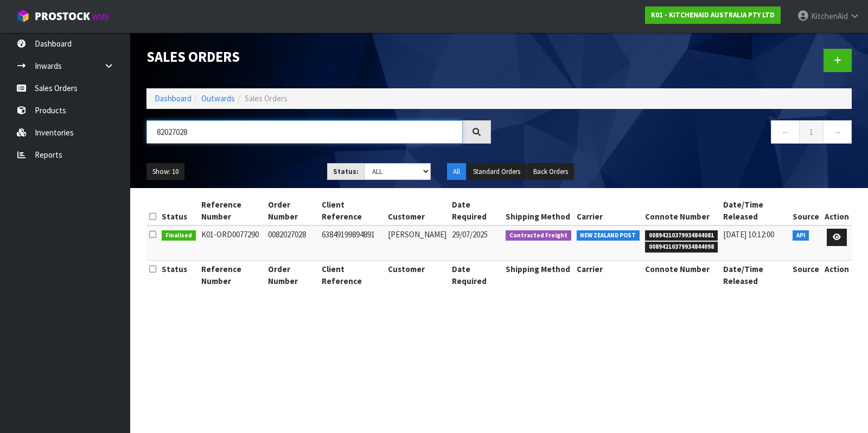
drag, startPoint x: 333, startPoint y: 124, endPoint x: 152, endPoint y: 124, distance: 181.6
click at [152, 125] on input "82027028" at bounding box center [304, 131] width 316 height 23
paste input "39"
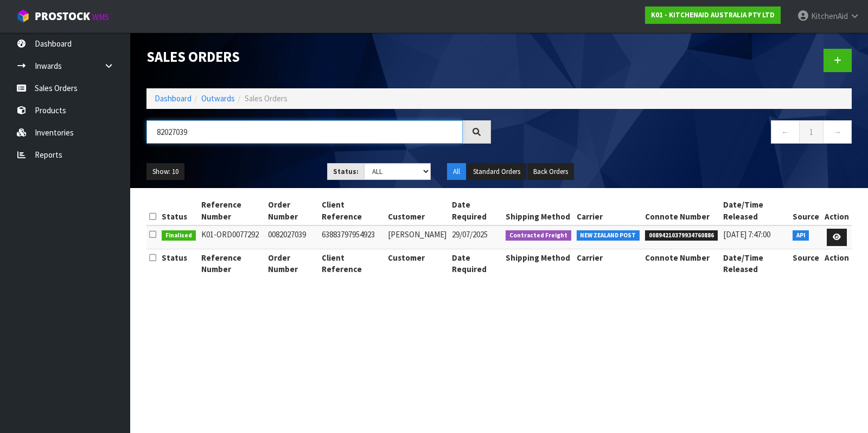
drag, startPoint x: 312, startPoint y: 130, endPoint x: 138, endPoint y: 133, distance: 174.6
click at [138, 133] on header "Sales Orders Dashboard Outwards Sales Orders 82027039 ← 1 → Show: 10 5 10 25 50…" at bounding box center [498, 111] width 737 height 156
paste input "42"
drag, startPoint x: 311, startPoint y: 134, endPoint x: 86, endPoint y: 124, distance: 225.3
click at [86, 124] on body "Toggle navigation ProStock WMS K01 - KITCHENAID AUSTRALIA PTY LTD [GEOGRAPHIC_D…" at bounding box center [434, 216] width 868 height 433
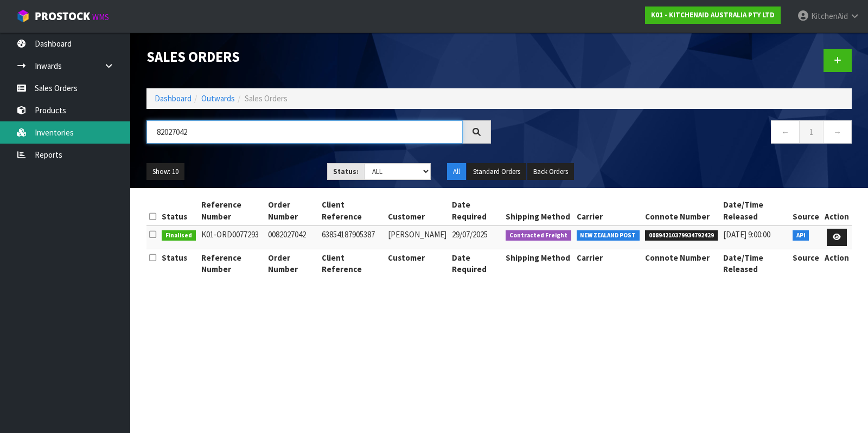
paste input "84"
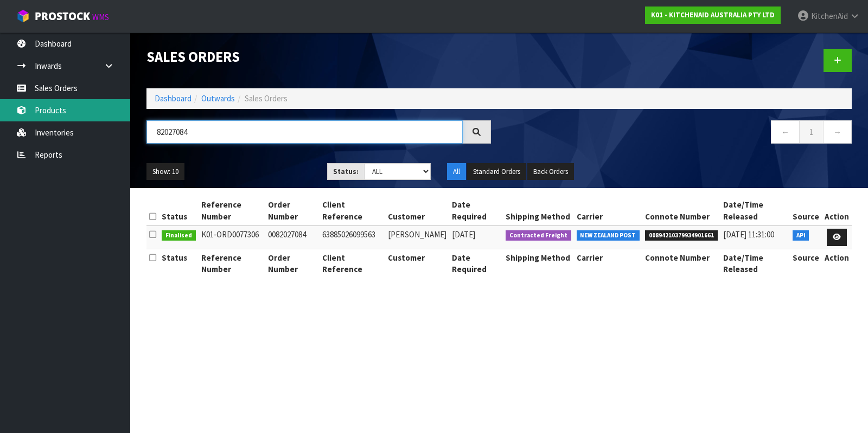
drag, startPoint x: 217, startPoint y: 134, endPoint x: 117, endPoint y: 117, distance: 101.8
click at [117, 117] on body "Toggle navigation ProStock WMS K01 - KITCHENAID AUSTRALIA PTY LTD [GEOGRAPHIC_D…" at bounding box center [434, 216] width 868 height 433
paste input "95"
drag, startPoint x: 236, startPoint y: 137, endPoint x: 40, endPoint y: 116, distance: 197.4
click at [40, 116] on body "Toggle navigation ProStock WMS K01 - KITCHENAID AUSTRALIA PTY LTD [GEOGRAPHIC_D…" at bounding box center [434, 216] width 868 height 433
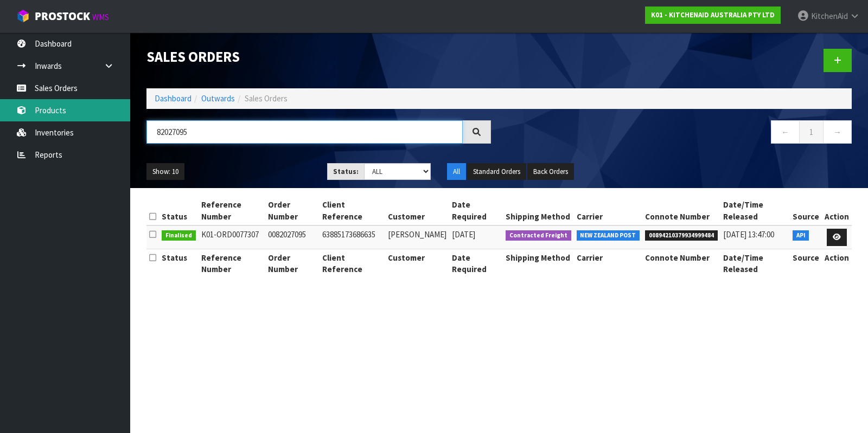
paste input "7"
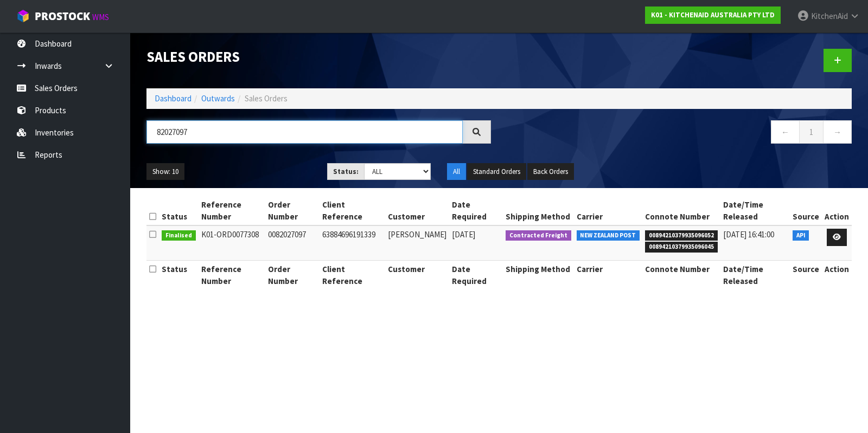
drag, startPoint x: 172, startPoint y: 130, endPoint x: 134, endPoint y: 131, distance: 38.5
click at [134, 131] on header "Sales Orders Dashboard Outwards Sales Orders 82027097 ← 1 → Show: 10 5 10 25 50…" at bounding box center [498, 111] width 737 height 156
drag, startPoint x: 207, startPoint y: 128, endPoint x: 138, endPoint y: 136, distance: 68.8
click at [138, 136] on div "82027097" at bounding box center [318, 135] width 361 height 31
paste input "8"
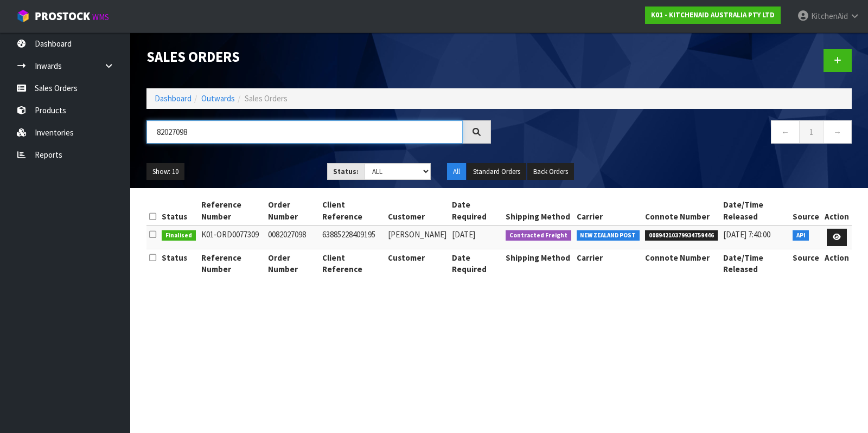
drag, startPoint x: 201, startPoint y: 133, endPoint x: 142, endPoint y: 132, distance: 59.1
click at [142, 132] on div "82027098" at bounding box center [318, 135] width 361 height 31
paste input "101"
paste input "22"
drag, startPoint x: 157, startPoint y: 123, endPoint x: 133, endPoint y: 121, distance: 23.9
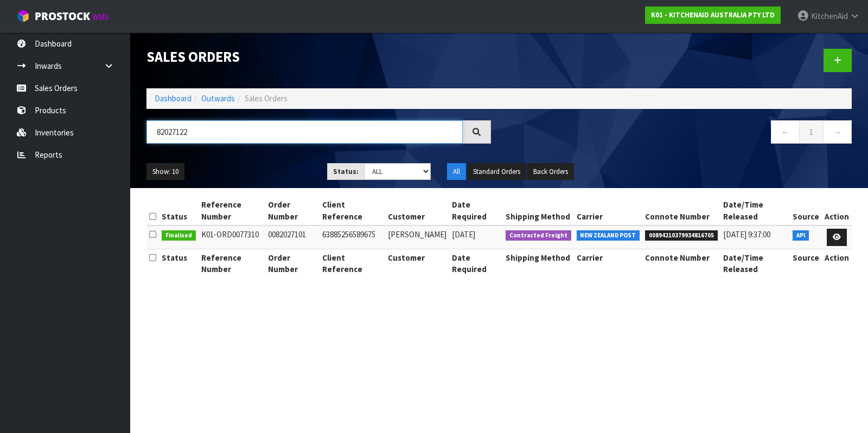
click at [133, 121] on header "Sales Orders Dashboard Outwards Sales Orders 82027122 ← 1 → Show: 10 5 10 25 50…" at bounding box center [498, 111] width 737 height 156
drag, startPoint x: 260, startPoint y: 136, endPoint x: 81, endPoint y: 115, distance: 179.6
click at [81, 115] on body "Toggle navigation ProStock WMS K01 - KITCHENAID AUSTRALIA PTY LTD [GEOGRAPHIC_D…" at bounding box center [434, 216] width 868 height 433
paste input "38"
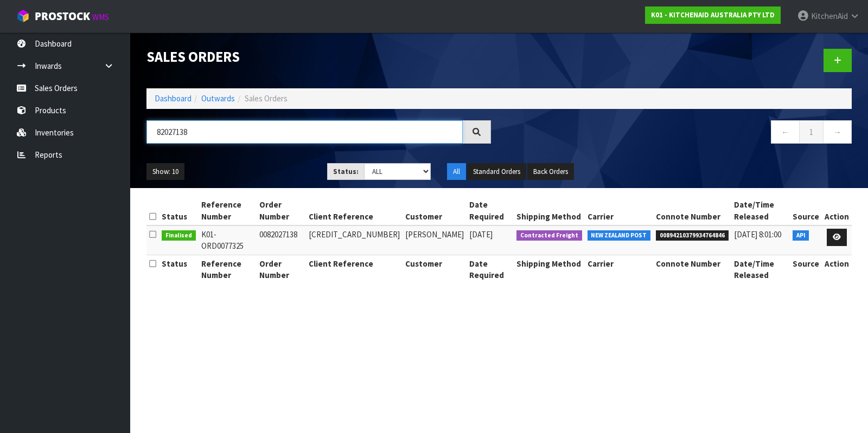
drag, startPoint x: 208, startPoint y: 131, endPoint x: 143, endPoint y: 129, distance: 65.6
click at [143, 129] on div "82027138" at bounding box center [318, 135] width 361 height 31
paste input "51"
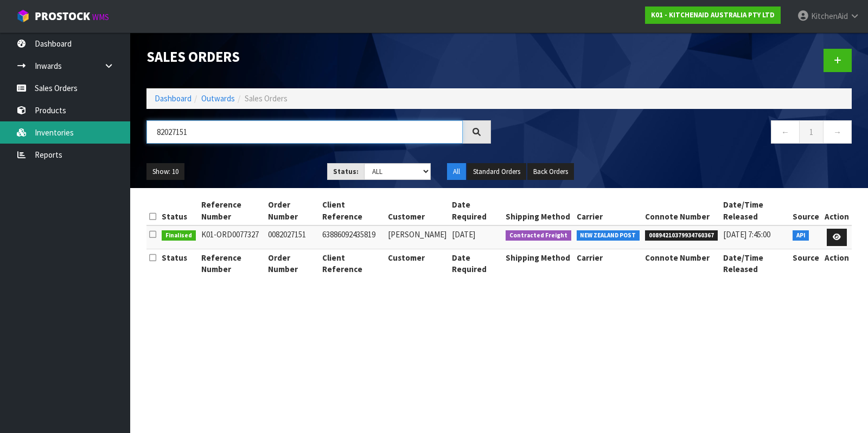
drag, startPoint x: 182, startPoint y: 132, endPoint x: 119, endPoint y: 125, distance: 62.8
click at [119, 125] on body "Toggle navigation ProStock WMS K01 - KITCHENAID AUSTRALIA PTY LTD [GEOGRAPHIC_D…" at bounding box center [434, 216] width 868 height 433
paste input "64"
drag, startPoint x: 239, startPoint y: 134, endPoint x: 144, endPoint y: 126, distance: 95.2
click at [144, 126] on div "82027164" at bounding box center [318, 135] width 361 height 31
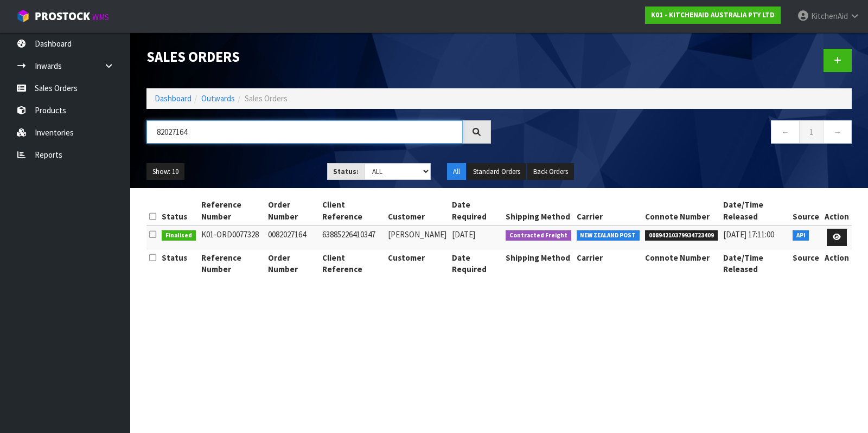
paste input "71"
drag, startPoint x: 236, startPoint y: 129, endPoint x: 137, endPoint y: 120, distance: 99.6
click at [137, 120] on header "Sales Orders Dashboard Outwards Sales Orders 82027171 ← 1 → Show: 10 5 10 25 50…" at bounding box center [498, 111] width 737 height 156
paste input "3"
drag, startPoint x: 229, startPoint y: 136, endPoint x: 144, endPoint y: 123, distance: 86.6
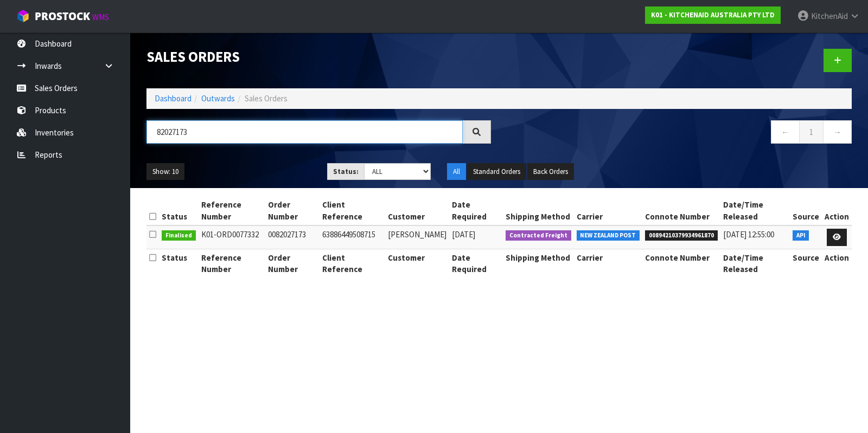
click at [144, 123] on div "82027173" at bounding box center [318, 135] width 361 height 31
paste input "81"
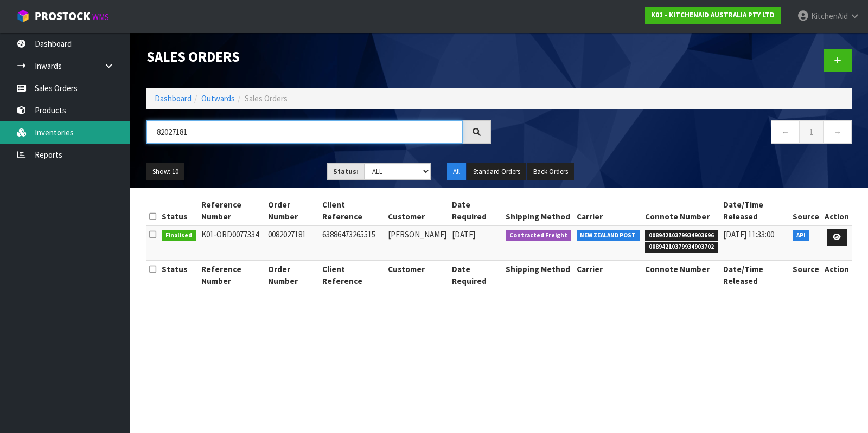
drag, startPoint x: 220, startPoint y: 133, endPoint x: 124, endPoint y: 129, distance: 95.5
click at [124, 129] on body "Toggle navigation ProStock WMS K01 - KITCHENAID AUSTRALIA PTY LTD [GEOGRAPHIC_D…" at bounding box center [434, 216] width 868 height 433
paste input "93"
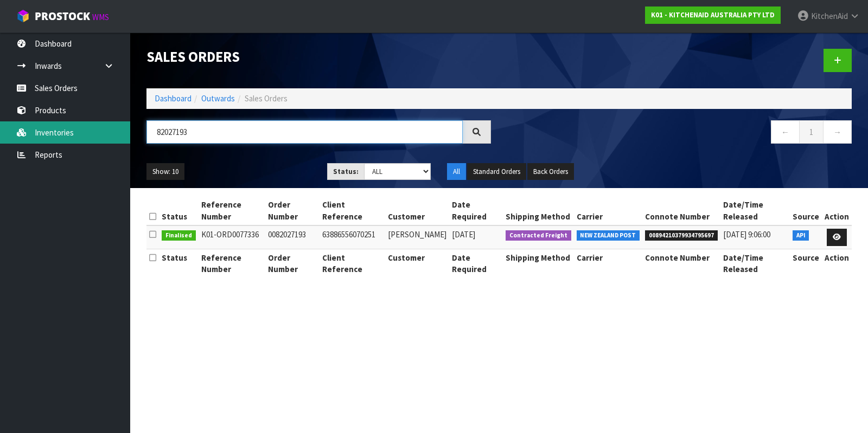
drag, startPoint x: 204, startPoint y: 134, endPoint x: 119, endPoint y: 127, distance: 85.4
click at [119, 127] on body "Toggle navigation ProStock WMS K01 - KITCHENAID AUSTRALIA PTY LTD [GEOGRAPHIC_D…" at bounding box center [434, 216] width 868 height 433
paste input "5"
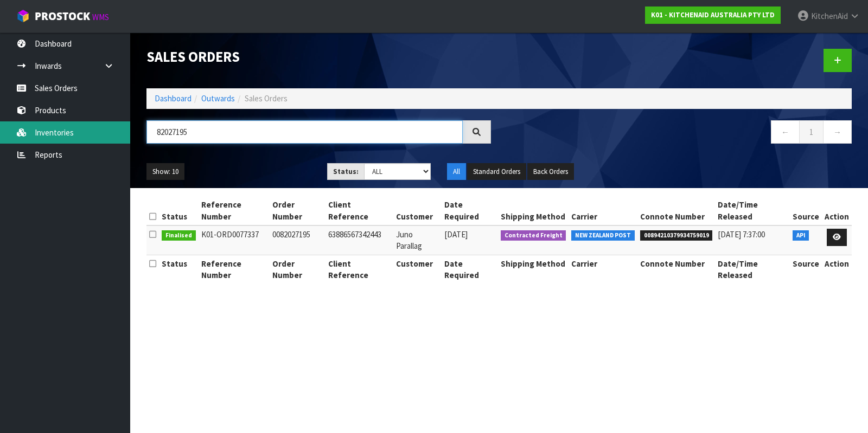
drag, startPoint x: 233, startPoint y: 134, endPoint x: 96, endPoint y: 131, distance: 137.2
click at [96, 131] on body "Toggle navigation ProStock WMS K01 - KITCHENAID AUSTRALIA PTY LTD [GEOGRAPHIC_D…" at bounding box center [434, 216] width 868 height 433
paste input "212"
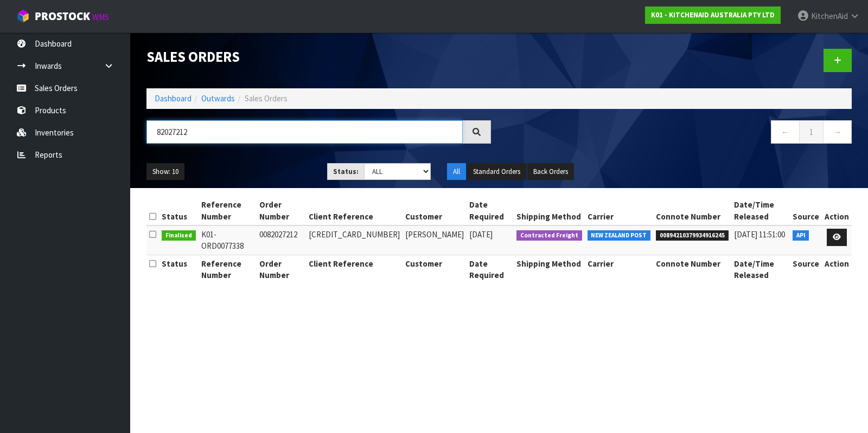
drag, startPoint x: 254, startPoint y: 131, endPoint x: 136, endPoint y: 128, distance: 117.7
click at [136, 128] on header "Sales Orders Dashboard Outwards Sales Orders 82027212 ← 1 → Show: 10 5 10 25 50…" at bounding box center [498, 111] width 737 height 156
paste input "8"
drag, startPoint x: 205, startPoint y: 130, endPoint x: 156, endPoint y: 130, distance: 49.3
click at [156, 130] on input "82027218" at bounding box center [304, 131] width 316 height 23
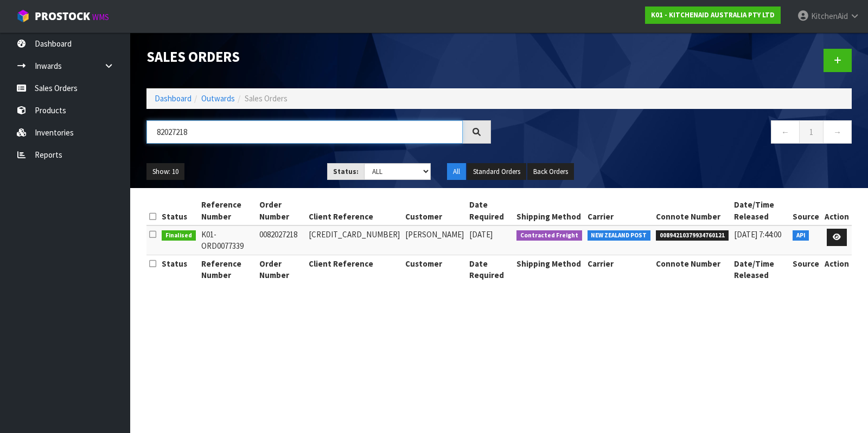
paste input "4"
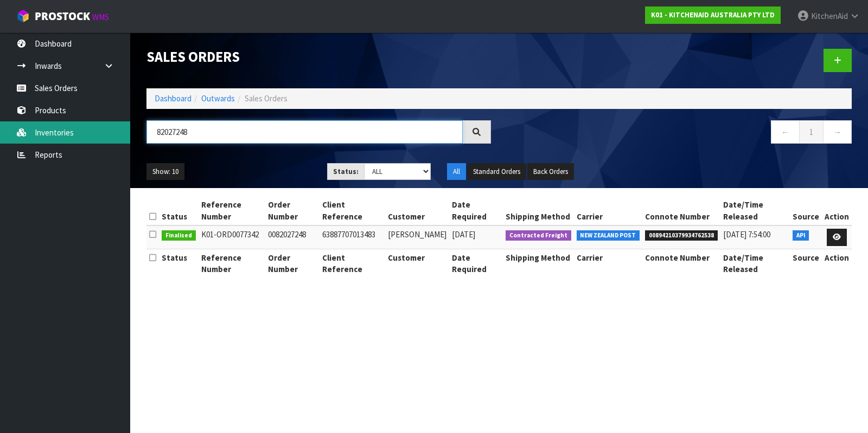
drag, startPoint x: 228, startPoint y: 138, endPoint x: 128, endPoint y: 122, distance: 101.0
click at [128, 122] on body "Toggle navigation ProStock WMS K01 - KITCHENAID AUSTRALIA PTY LTD [GEOGRAPHIC_D…" at bounding box center [434, 216] width 868 height 433
paste input "53"
drag, startPoint x: 211, startPoint y: 137, endPoint x: 108, endPoint y: 126, distance: 103.6
click at [108, 126] on body "Toggle navigation ProStock WMS K01 - KITCHENAID AUSTRALIA PTY LTD [GEOGRAPHIC_D…" at bounding box center [434, 216] width 868 height 433
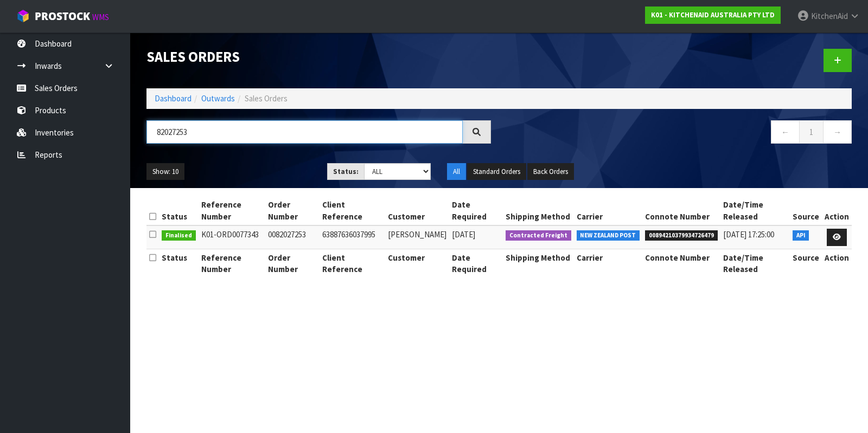
paste input "5"
drag, startPoint x: 145, startPoint y: 129, endPoint x: 94, endPoint y: 130, distance: 51.0
click at [94, 130] on body "Toggle navigation ProStock WMS K01 - KITCHENAID AUSTRALIA PTY LTD [GEOGRAPHIC_D…" at bounding box center [434, 216] width 868 height 433
paste input "63"
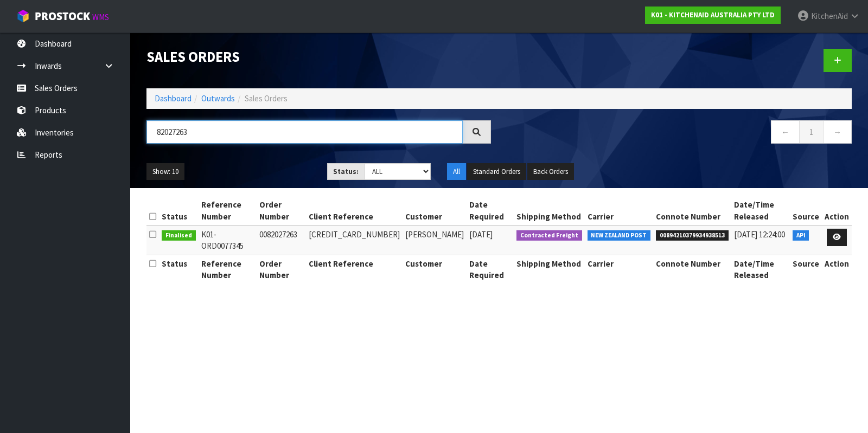
drag, startPoint x: 214, startPoint y: 131, endPoint x: 149, endPoint y: 129, distance: 64.6
click at [149, 129] on input "82027263" at bounding box center [304, 131] width 316 height 23
paste input "71"
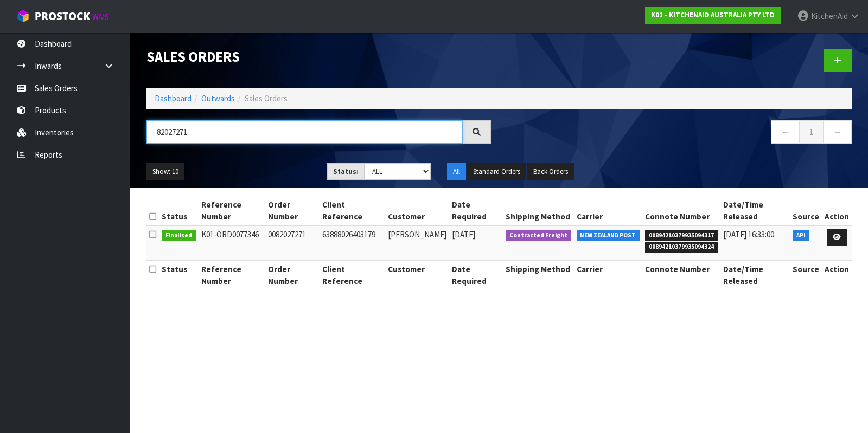
paste input "4"
drag, startPoint x: 227, startPoint y: 134, endPoint x: 152, endPoint y: 124, distance: 75.6
click at [152, 124] on input "82027274" at bounding box center [304, 131] width 316 height 23
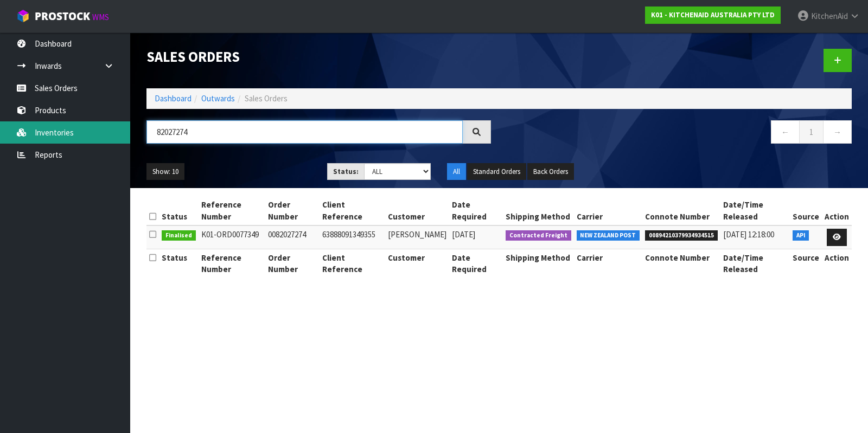
drag, startPoint x: 204, startPoint y: 131, endPoint x: 127, endPoint y: 129, distance: 76.5
click at [127, 129] on body "Toggle navigation ProStock WMS K01 - KITCHENAID AUSTRALIA PTY LTD [GEOGRAPHIC_D…" at bounding box center [434, 216] width 868 height 433
paste input "5"
drag, startPoint x: 261, startPoint y: 130, endPoint x: 136, endPoint y: 127, distance: 125.8
click at [136, 127] on header "Sales Orders Dashboard Outwards Sales Orders 82027275 ← 1 → Show: 10 5 10 25 50…" at bounding box center [498, 111] width 737 height 156
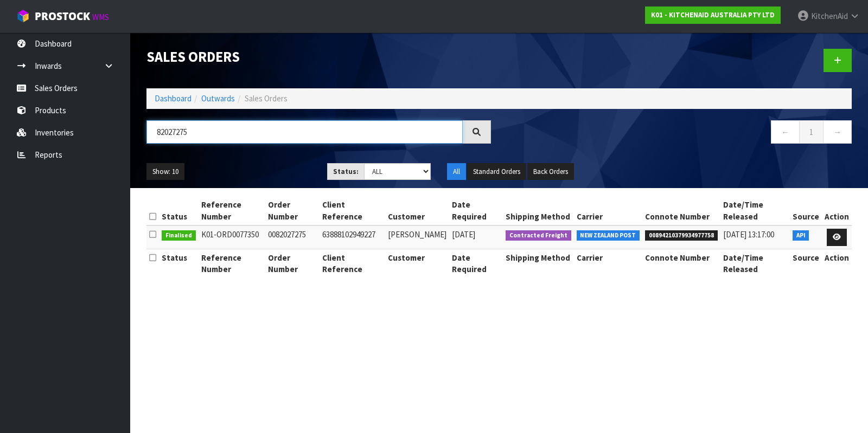
paste input "86"
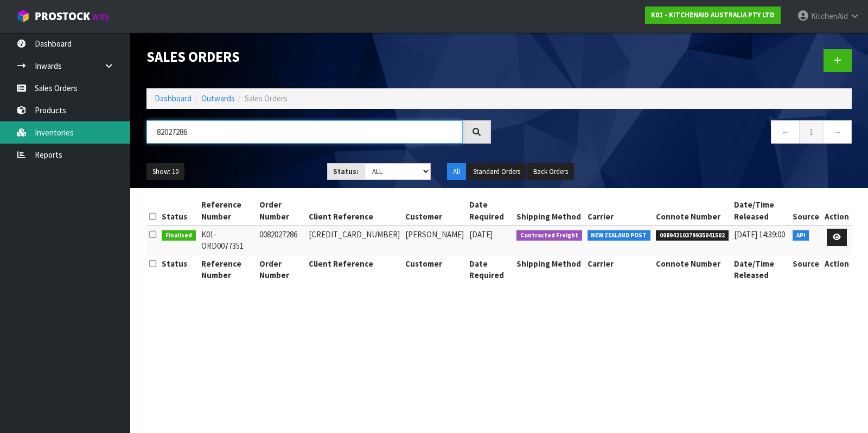
drag, startPoint x: 308, startPoint y: 136, endPoint x: 120, endPoint y: 131, distance: 188.2
click at [120, 131] on body "Toggle navigation ProStock WMS K01 - KITCHENAID AUSTRALIA PTY LTD [GEOGRAPHIC_D…" at bounding box center [434, 216] width 868 height 433
paste input "8"
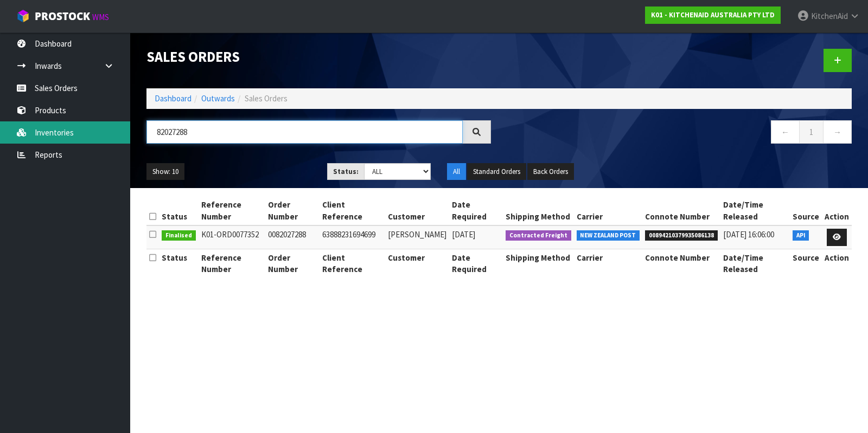
drag, startPoint x: 356, startPoint y: 131, endPoint x: 93, endPoint y: 123, distance: 263.6
click at [93, 123] on body "Toggle navigation ProStock WMS K01 - KITCHENAID AUSTRALIA PTY LTD [GEOGRAPHIC_D…" at bounding box center [434, 216] width 868 height 433
paste input "96"
drag, startPoint x: 248, startPoint y: 133, endPoint x: 136, endPoint y: 129, distance: 112.3
click at [136, 129] on header "Sales Orders Dashboard Outwards Sales Orders 82027296 ← 1 → Show: 10 5 10 25 50…" at bounding box center [498, 111] width 737 height 156
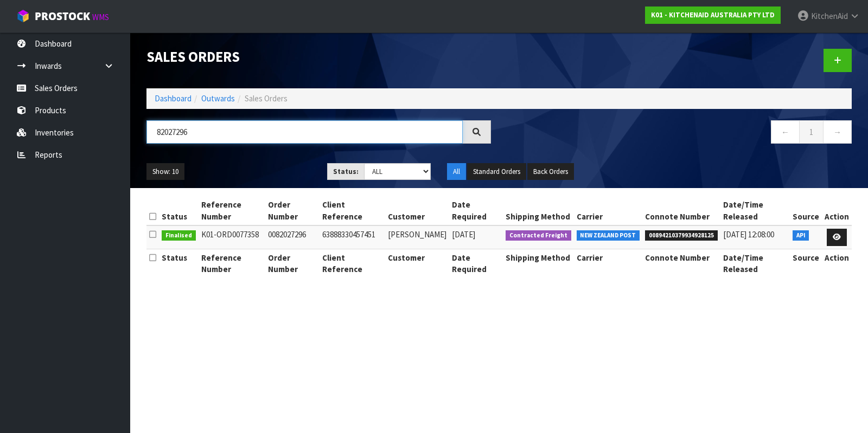
paste input "312"
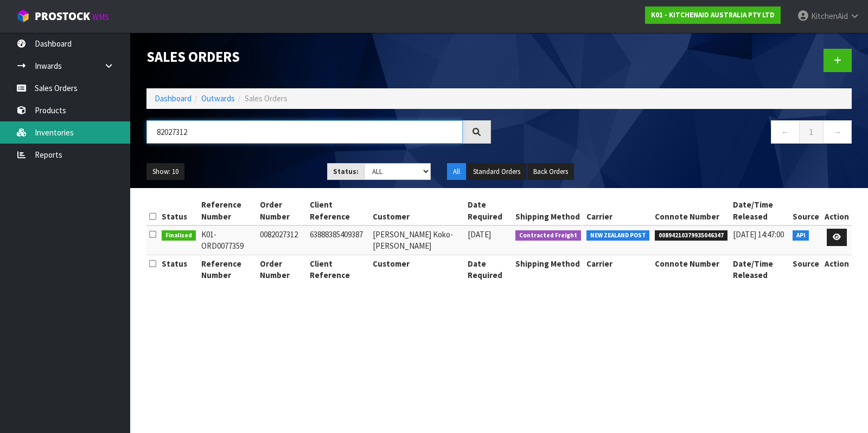
drag, startPoint x: 264, startPoint y: 137, endPoint x: 76, endPoint y: 127, distance: 187.9
click at [76, 127] on body "Toggle navigation ProStock WMS K01 - KITCHENAID AUSTRALIA PTY LTD [GEOGRAPHIC_D…" at bounding box center [434, 216] width 868 height 433
paste input "3"
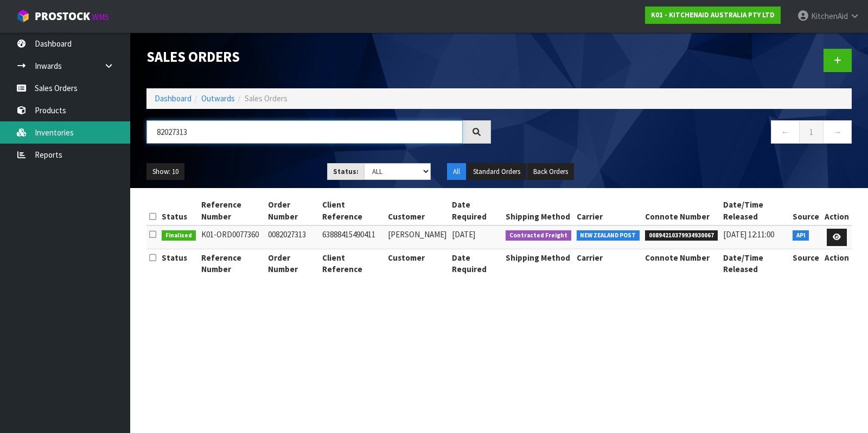
drag, startPoint x: 206, startPoint y: 134, endPoint x: 95, endPoint y: 129, distance: 111.3
click at [95, 129] on body "Toggle navigation ProStock WMS K01 - KITCHENAID AUSTRALIA PTY LTD [GEOGRAPHIC_D…" at bounding box center [434, 216] width 868 height 433
paste input "30"
drag, startPoint x: 242, startPoint y: 139, endPoint x: 147, endPoint y: 129, distance: 96.0
click at [147, 129] on input "82027330" at bounding box center [304, 131] width 316 height 23
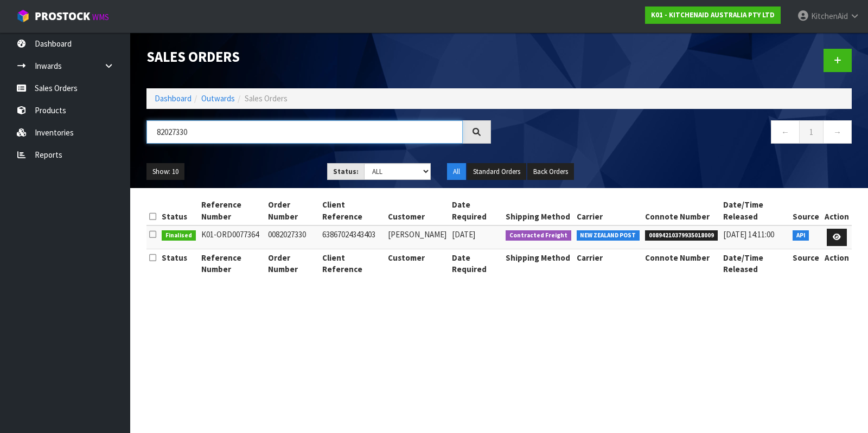
paste input "4"
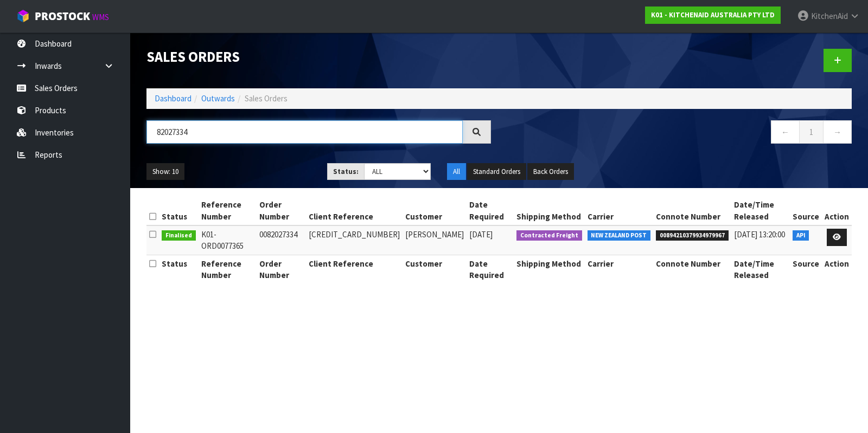
drag, startPoint x: 210, startPoint y: 132, endPoint x: 145, endPoint y: 130, distance: 65.6
click at [144, 130] on div "82027334" at bounding box center [318, 135] width 361 height 31
paste input "4"
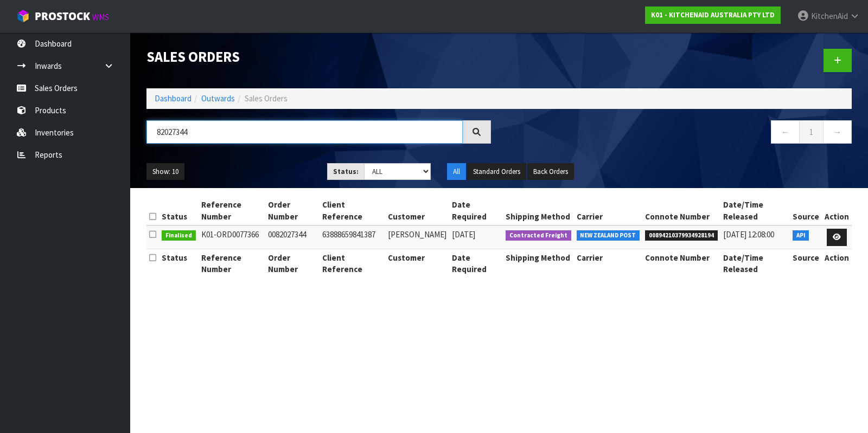
drag, startPoint x: 203, startPoint y: 136, endPoint x: 146, endPoint y: 134, distance: 56.9
click at [146, 134] on input "82027344" at bounding box center [304, 131] width 316 height 23
paste input "8"
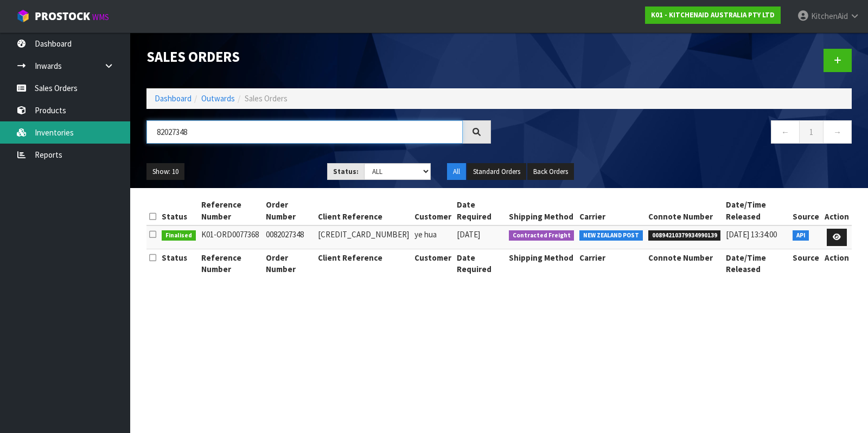
drag, startPoint x: 213, startPoint y: 137, endPoint x: 99, endPoint y: 129, distance: 114.7
click at [99, 129] on body "Toggle navigation ProStock WMS K01 - KITCHENAID AUSTRALIA PTY LTD [GEOGRAPHIC_D…" at bounding box center [434, 216] width 868 height 433
paste input "9"
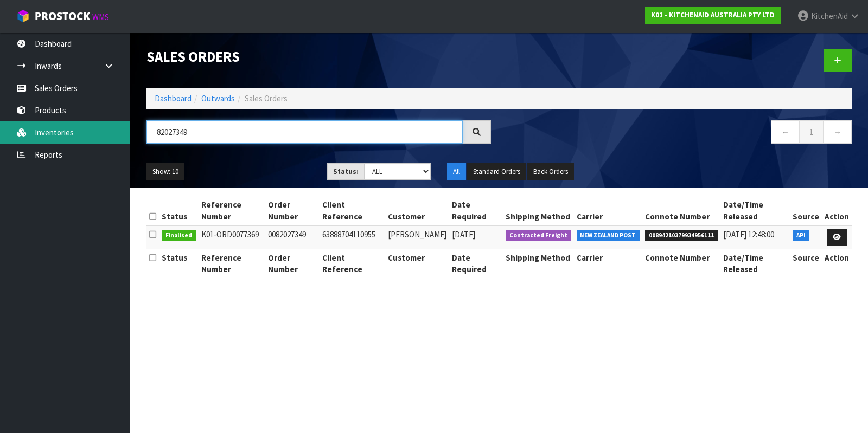
drag, startPoint x: 227, startPoint y: 134, endPoint x: 76, endPoint y: 127, distance: 150.9
click at [76, 127] on body "Toggle navigation ProStock WMS K01 - KITCHENAID AUSTRALIA PTY LTD [GEOGRAPHIC_D…" at bounding box center [434, 216] width 868 height 433
paste input "63"
drag, startPoint x: 217, startPoint y: 129, endPoint x: 125, endPoint y: 128, distance: 92.2
click at [125, 128] on body "Toggle navigation ProStock WMS K01 - KITCHENAID AUSTRALIA PTY LTD [GEOGRAPHIC_D…" at bounding box center [434, 216] width 868 height 433
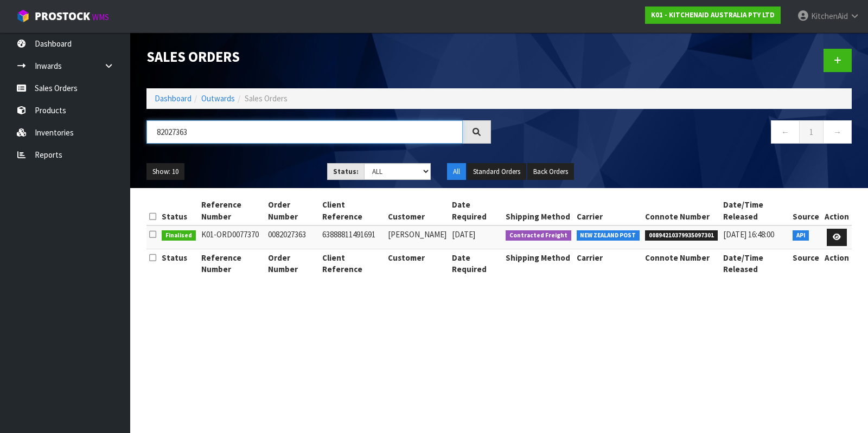
paste input "4"
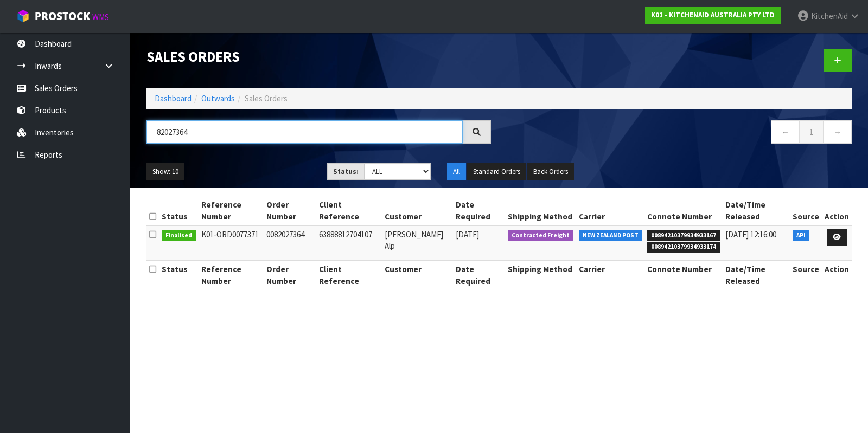
drag, startPoint x: 216, startPoint y: 129, endPoint x: 133, endPoint y: 129, distance: 82.4
click at [133, 129] on header "Sales Orders Dashboard Outwards Sales Orders 82027364 ← 1 → Show: 10 5 10 25 50…" at bounding box center [498, 111] width 737 height 156
paste input "71"
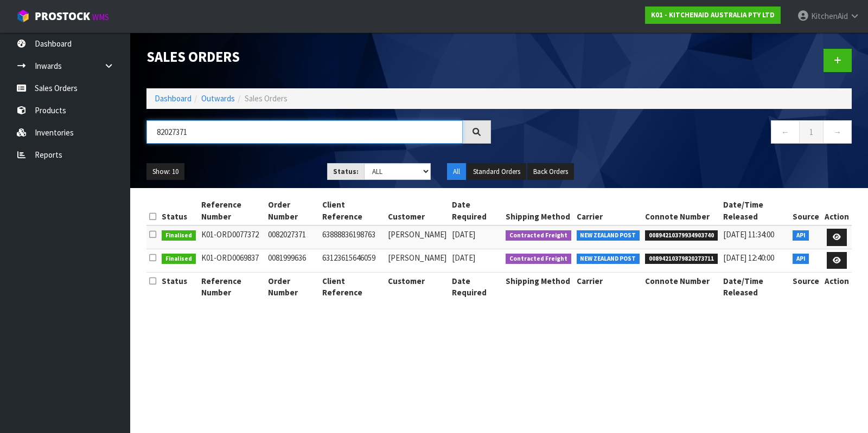
drag, startPoint x: 231, startPoint y: 133, endPoint x: 150, endPoint y: 123, distance: 81.9
click at [150, 123] on input "82027371" at bounding box center [304, 131] width 316 height 23
paste input "5"
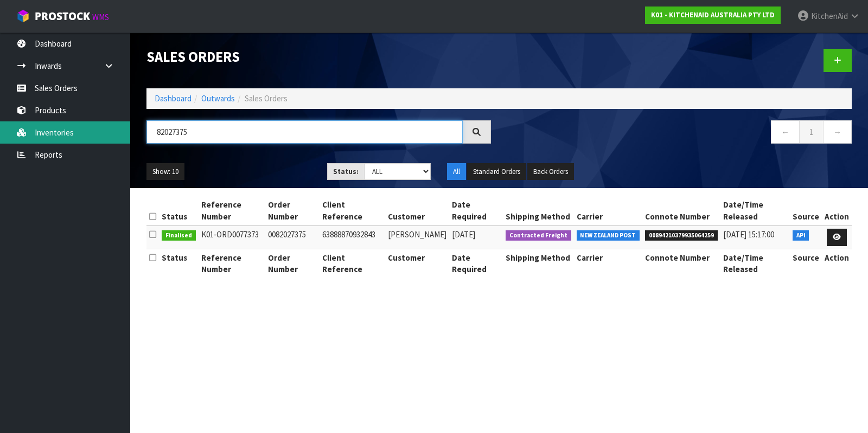
drag, startPoint x: 223, startPoint y: 131, endPoint x: 104, endPoint y: 124, distance: 119.0
click at [104, 124] on body "Toggle navigation ProStock WMS K01 - KITCHENAID AUSTRALIA PTY LTD [GEOGRAPHIC_D…" at bounding box center [434, 216] width 868 height 433
paste input "81"
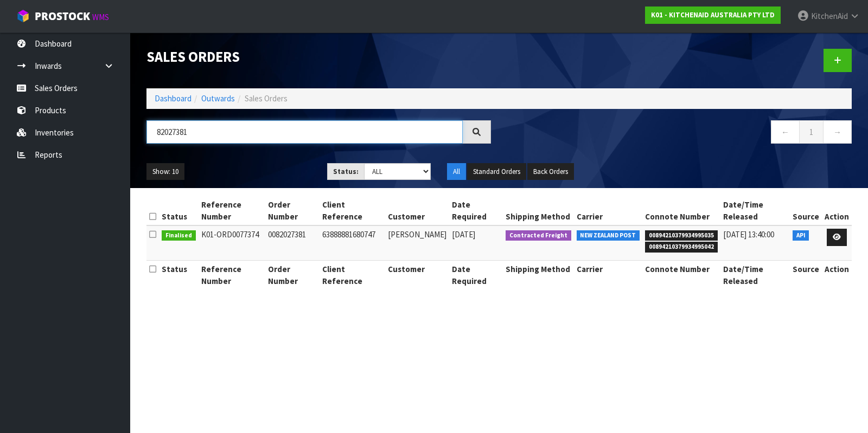
drag, startPoint x: 211, startPoint y: 134, endPoint x: 133, endPoint y: 125, distance: 79.1
click at [133, 125] on header "Sales Orders Dashboard Outwards Sales Orders 82027381 ← 1 → Show: 10 5 10 25 50…" at bounding box center [498, 111] width 737 height 156
paste input "2"
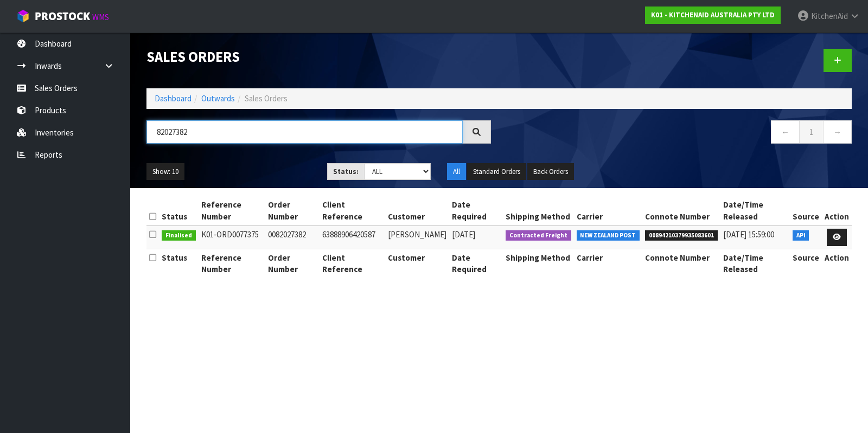
drag, startPoint x: 203, startPoint y: 129, endPoint x: 137, endPoint y: 126, distance: 66.7
click at [137, 126] on header "Sales Orders Dashboard Outwards Sales Orders 82027382 ← 1 → Show: 10 5 10 25 50…" at bounding box center [498, 111] width 737 height 156
paste input "3"
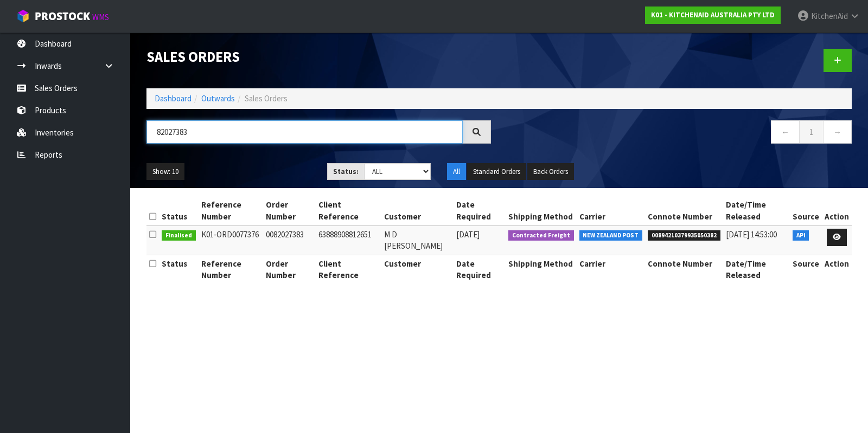
drag, startPoint x: 284, startPoint y: 133, endPoint x: 142, endPoint y: 121, distance: 142.6
click at [142, 121] on div "82027383" at bounding box center [318, 135] width 361 height 31
paste input "91"
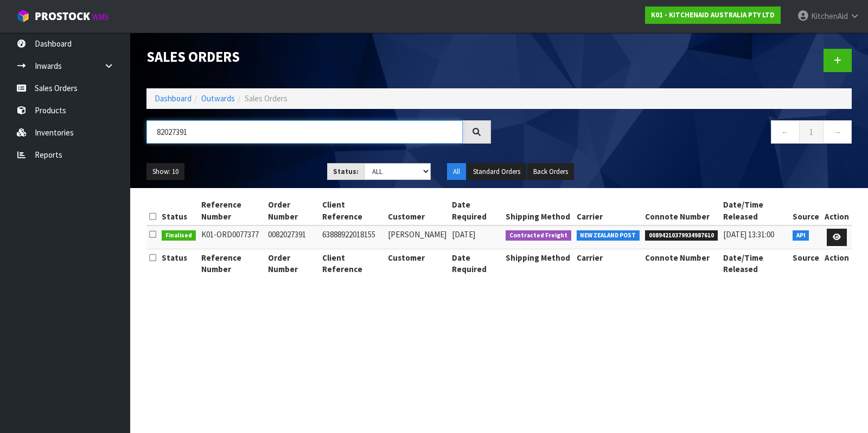
drag, startPoint x: 189, startPoint y: 126, endPoint x: 150, endPoint y: 118, distance: 39.3
click at [150, 118] on div "Sales Orders Dashboard Outwards Sales Orders 82027391 ← 1 → Show: 10 5 10 25 50…" at bounding box center [498, 111] width 721 height 156
paste input "2"
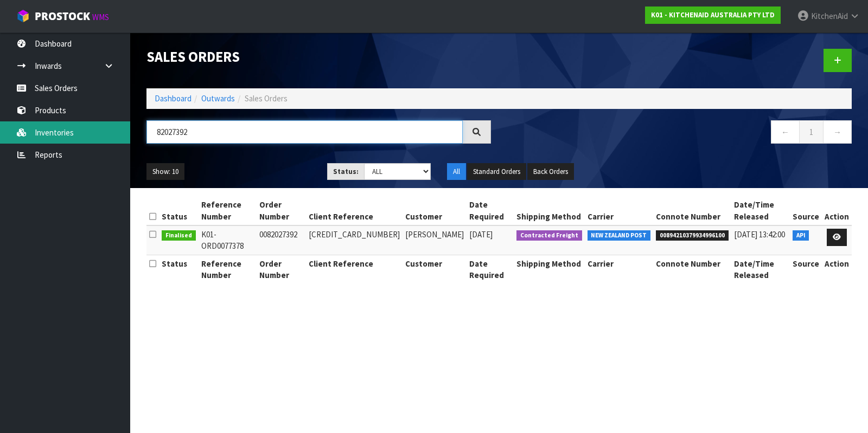
drag, startPoint x: 230, startPoint y: 133, endPoint x: 129, endPoint y: 132, distance: 101.4
click at [129, 132] on body "Toggle navigation ProStock WMS K01 - KITCHENAID AUSTRALIA PTY LTD [GEOGRAPHIC_D…" at bounding box center [434, 216] width 868 height 433
paste input "3"
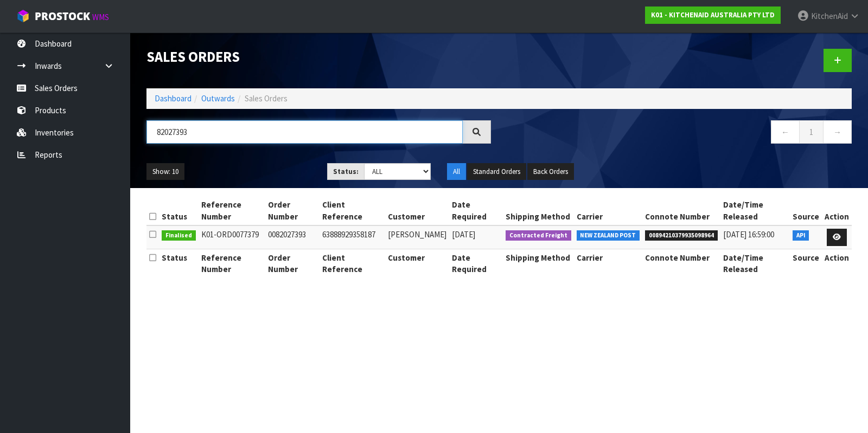
paste input "9"
drag, startPoint x: 204, startPoint y: 134, endPoint x: 141, endPoint y: 127, distance: 63.8
click at [141, 127] on div "82027399" at bounding box center [318, 135] width 361 height 31
drag, startPoint x: 232, startPoint y: 130, endPoint x: 47, endPoint y: 111, distance: 186.4
click at [47, 111] on body "Toggle navigation ProStock WMS K01 - KITCHENAID AUSTRALIA PTY LTD [GEOGRAPHIC_D…" at bounding box center [434, 216] width 868 height 433
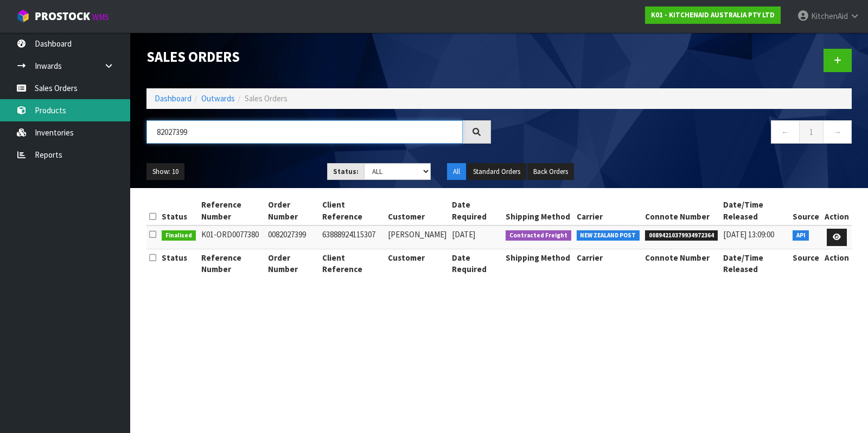
paste input "426"
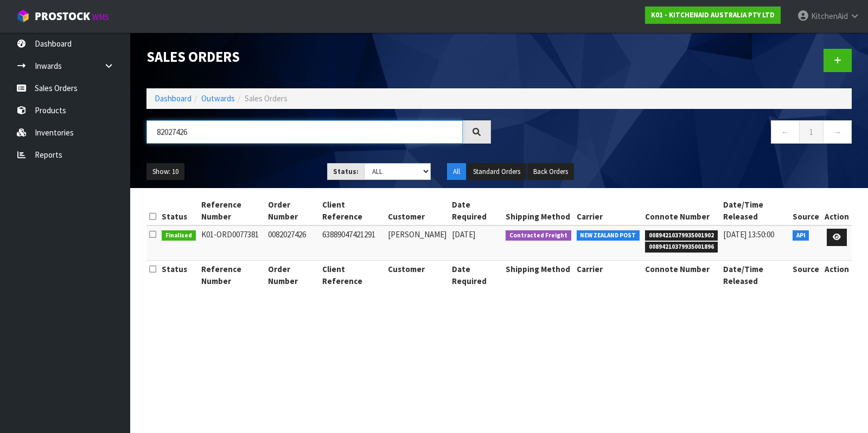
drag, startPoint x: 201, startPoint y: 132, endPoint x: 148, endPoint y: 129, distance: 53.3
click at [148, 129] on input "82027426" at bounding box center [304, 131] width 316 height 23
paste input "51"
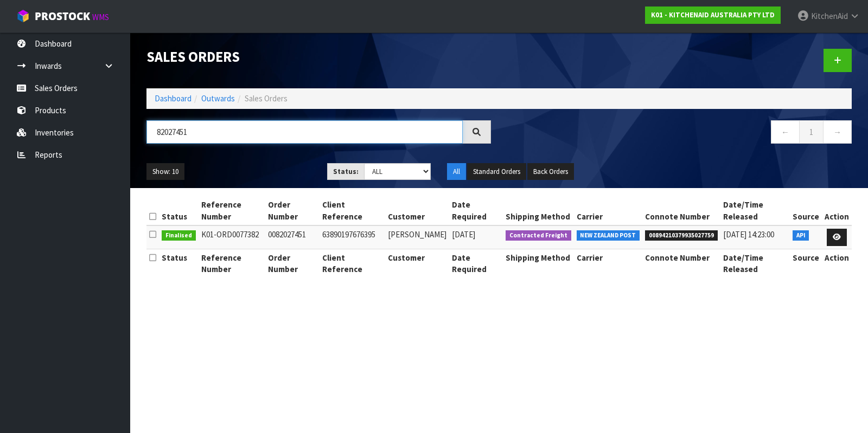
drag, startPoint x: 209, startPoint y: 137, endPoint x: 141, endPoint y: 133, distance: 68.5
click at [141, 133] on div "82027451" at bounding box center [318, 135] width 361 height 31
paste input "4"
drag, startPoint x: 209, startPoint y: 137, endPoint x: 149, endPoint y: 137, distance: 60.2
click at [149, 137] on input "82027454" at bounding box center [304, 131] width 316 height 23
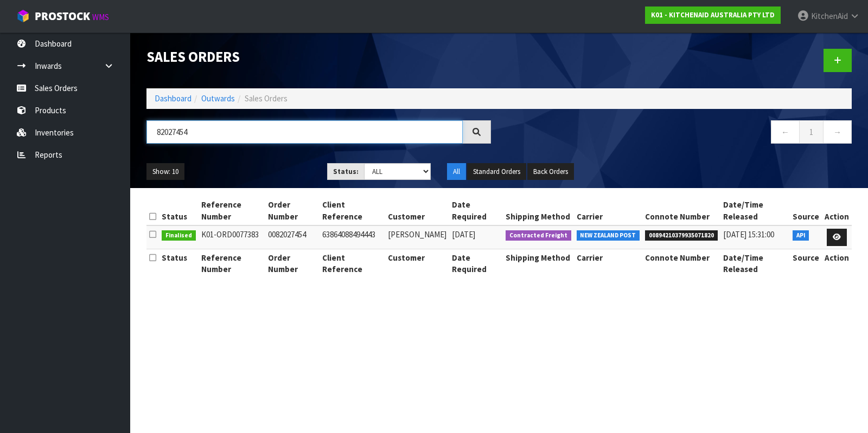
paste input "5"
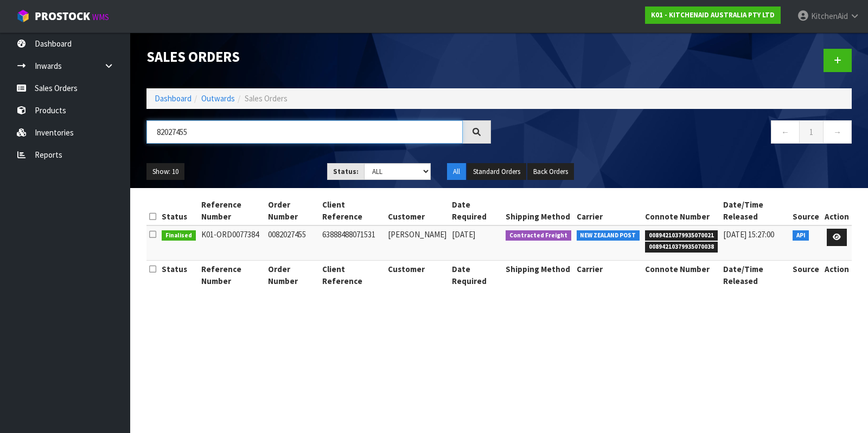
drag, startPoint x: 202, startPoint y: 129, endPoint x: 149, endPoint y: 130, distance: 53.1
click at [149, 130] on input "82027455" at bounding box center [304, 131] width 316 height 23
paste input "6"
drag, startPoint x: 208, startPoint y: 137, endPoint x: 111, endPoint y: 131, distance: 97.2
click at [111, 131] on body "Toggle navigation ProStock WMS K01 - KITCHENAID AUSTRALIA PTY LTD [GEOGRAPHIC_D…" at bounding box center [434, 216] width 868 height 433
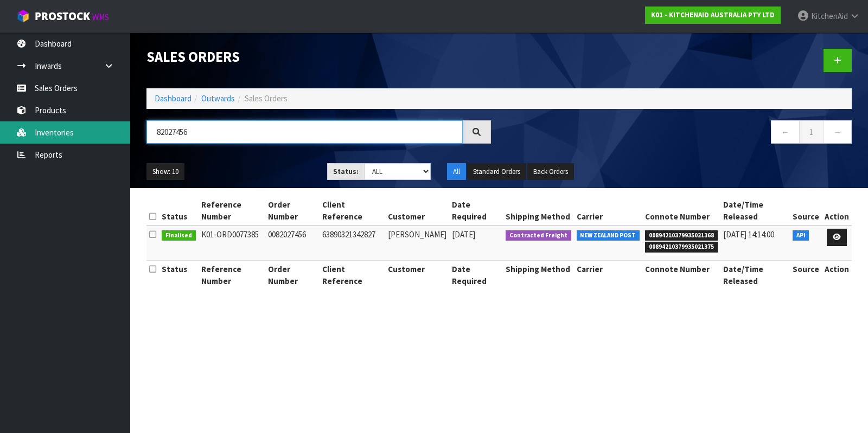
paste input "60"
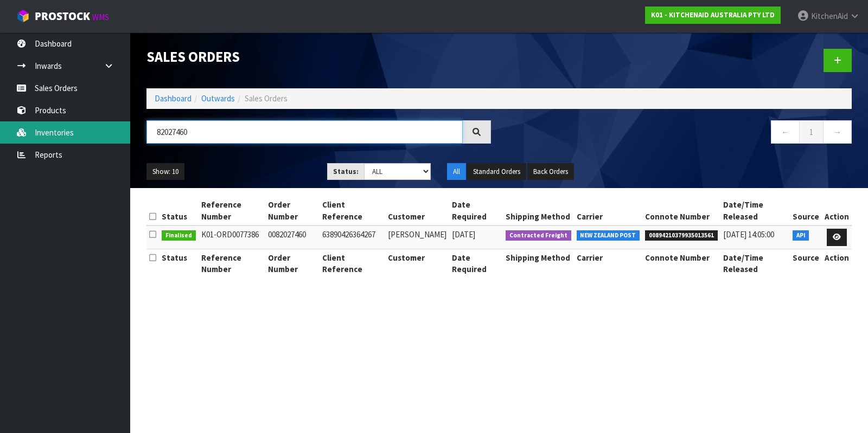
drag, startPoint x: 219, startPoint y: 134, endPoint x: 120, endPoint y: 129, distance: 98.8
click at [120, 129] on body "Toggle navigation ProStock WMS K01 - KITCHENAID AUSTRALIA PTY LTD [GEOGRAPHIC_D…" at bounding box center [434, 216] width 868 height 433
paste input "9075"
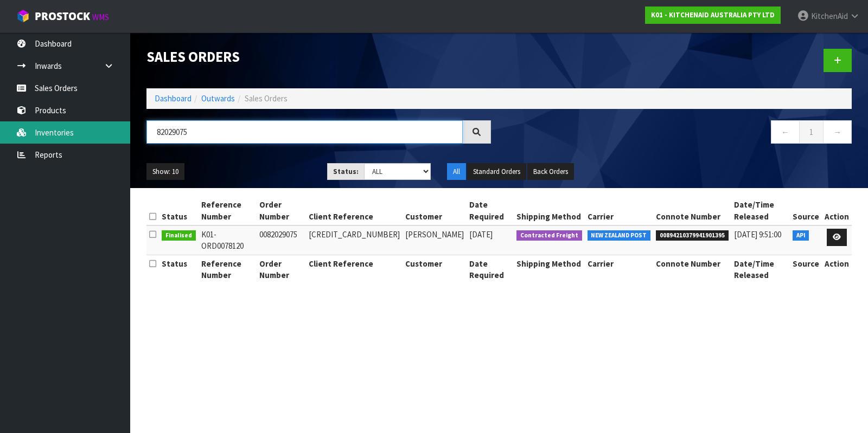
drag, startPoint x: 182, startPoint y: 130, endPoint x: 123, endPoint y: 128, distance: 59.1
click at [123, 128] on body "Toggle navigation ProStock WMS K01 - KITCHENAID AUSTRALIA PTY LTD [GEOGRAPHIC_D…" at bounding box center [434, 216] width 868 height 433
paste input "9"
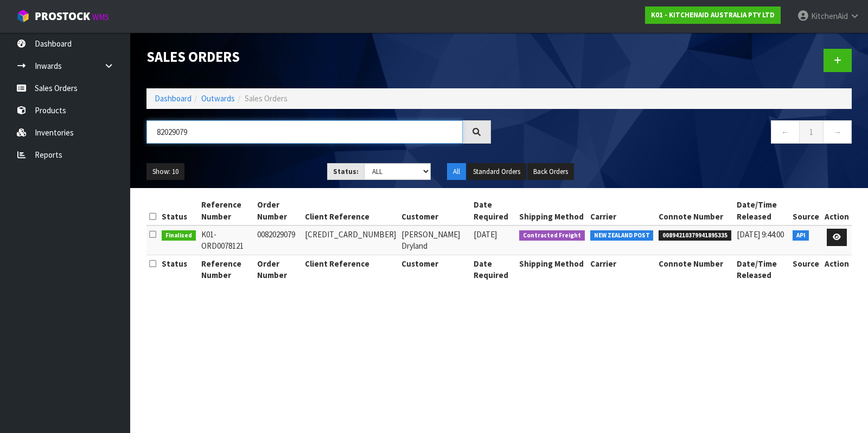
drag, startPoint x: 224, startPoint y: 131, endPoint x: 131, endPoint y: 121, distance: 94.3
click at [131, 121] on header "Sales Orders Dashboard Outwards Sales Orders 82029079 ← 1 → Show: 10 5 10 25 50…" at bounding box center [498, 111] width 737 height 156
paste input "82"
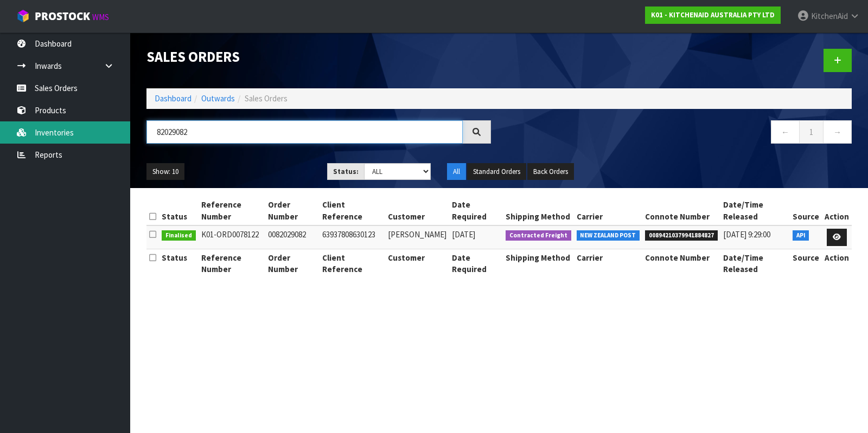
drag, startPoint x: 218, startPoint y: 132, endPoint x: 79, endPoint y: 124, distance: 139.6
click at [72, 124] on body "Toggle navigation ProStock WMS K01 - KITCHENAID AUSTRALIA PTY LTD [GEOGRAPHIC_D…" at bounding box center [434, 216] width 868 height 433
paste input "7"
drag, startPoint x: 213, startPoint y: 134, endPoint x: 146, endPoint y: 130, distance: 67.3
click at [146, 130] on div "82029087" at bounding box center [318, 135] width 361 height 31
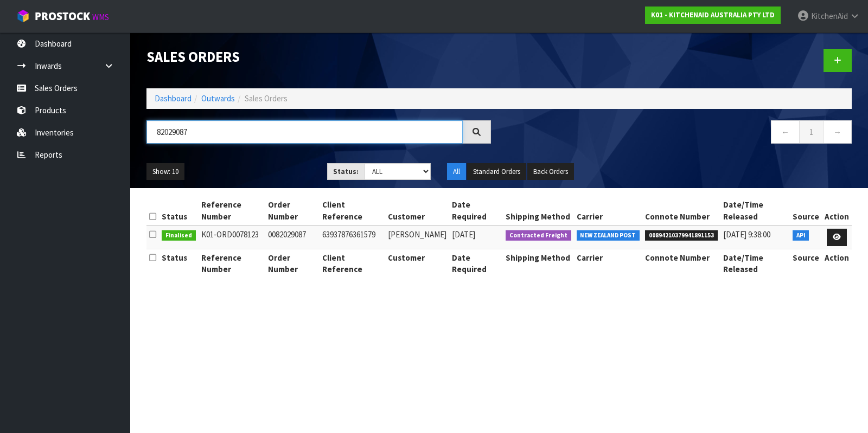
paste input "96"
drag, startPoint x: 256, startPoint y: 139, endPoint x: 153, endPoint y: 132, distance: 103.8
click at [153, 132] on input "82029096" at bounding box center [304, 131] width 316 height 23
paste input "7"
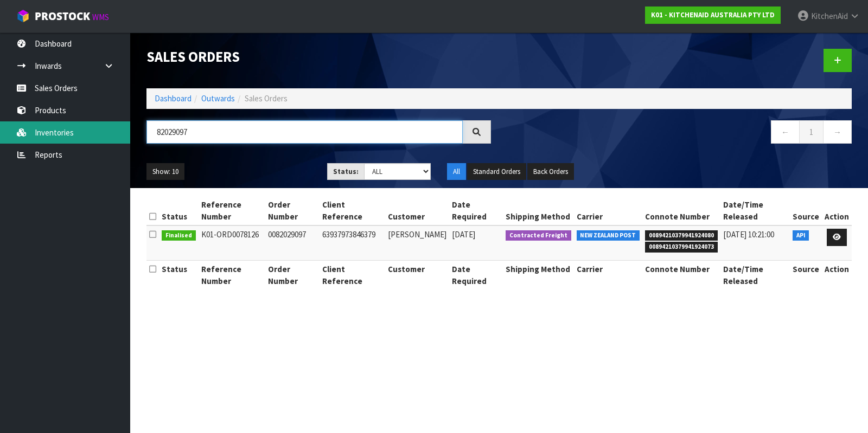
drag, startPoint x: 209, startPoint y: 129, endPoint x: 118, endPoint y: 125, distance: 91.2
click at [118, 125] on body "Toggle navigation ProStock WMS K01 - KITCHENAID AUSTRALIA PTY LTD [GEOGRAPHIC_D…" at bounding box center [434, 216] width 868 height 433
paste input "100"
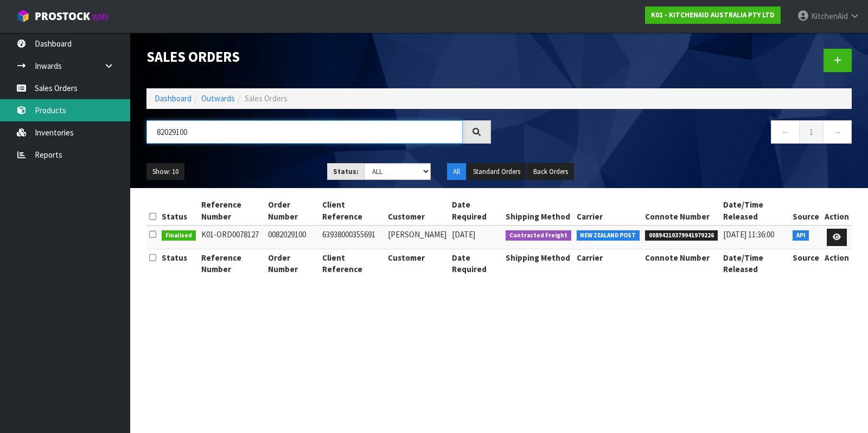
drag, startPoint x: 214, startPoint y: 134, endPoint x: 114, endPoint y: 115, distance: 101.7
click at [114, 115] on body "Toggle navigation ProStock WMS K01 - KITCHENAID AUSTRALIA PTY LTD [GEOGRAPHIC_D…" at bounding box center [434, 216] width 868 height 433
paste input "5"
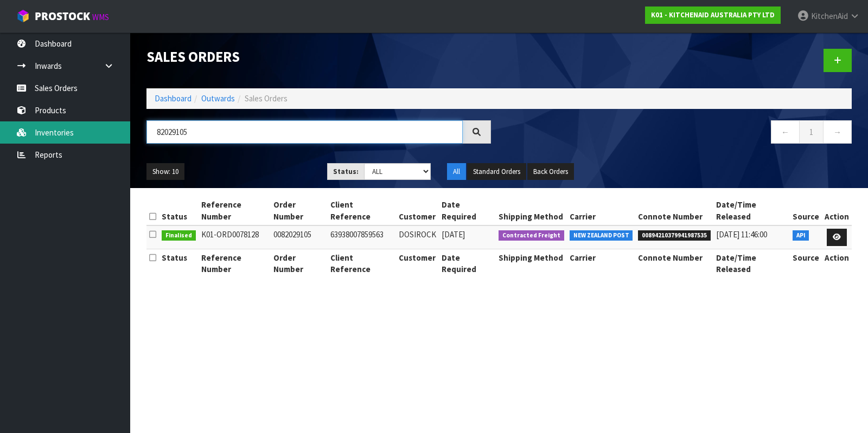
drag, startPoint x: 189, startPoint y: 132, endPoint x: 98, endPoint y: 125, distance: 91.4
click at [98, 125] on body "Toggle navigation ProStock WMS K01 - KITCHENAID AUSTRALIA PTY LTD [GEOGRAPHIC_D…" at bounding box center [434, 216] width 868 height 433
paste input "13"
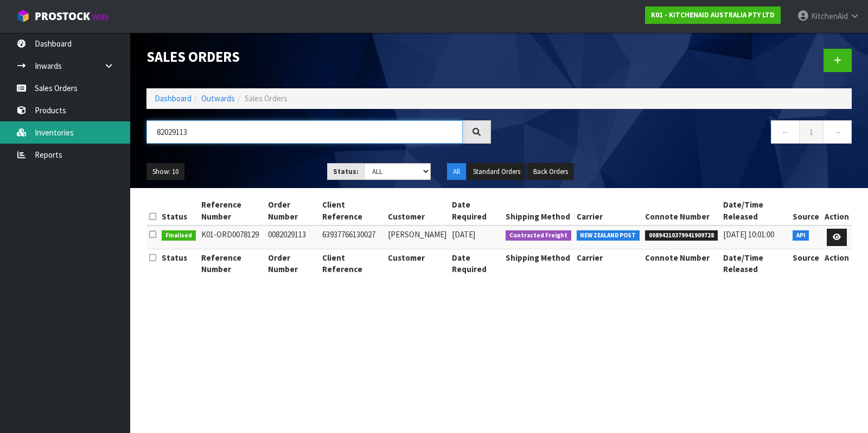
drag, startPoint x: 200, startPoint y: 138, endPoint x: 93, endPoint y: 123, distance: 107.9
click at [93, 123] on body "Toggle navigation ProStock WMS K01 - KITCHENAID AUSTRALIA PTY LTD [GEOGRAPHIC_D…" at bounding box center [434, 216] width 868 height 433
paste input "4"
drag, startPoint x: 216, startPoint y: 132, endPoint x: 136, endPoint y: 128, distance: 80.3
click at [136, 128] on header "Sales Orders Dashboard Outwards Sales Orders 82029114 ← 1 → Show: 10 5 10 25 50…" at bounding box center [498, 111] width 737 height 156
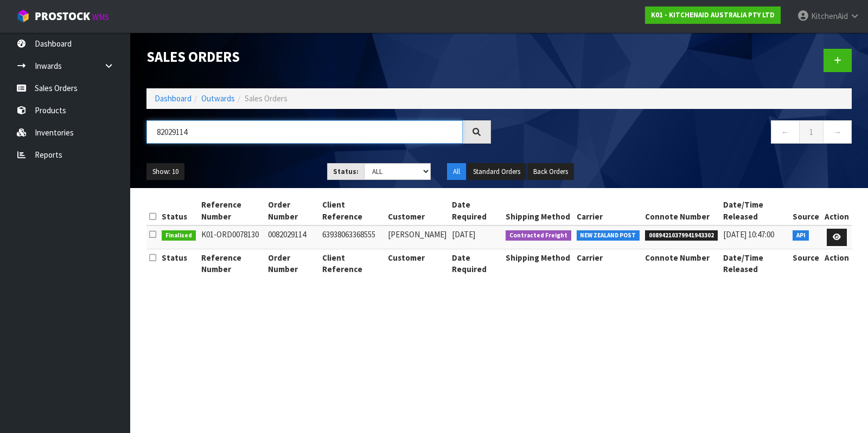
paste input "30"
drag, startPoint x: 225, startPoint y: 134, endPoint x: 135, endPoint y: 134, distance: 90.0
click at [135, 134] on header "Sales Orders Dashboard Outwards Sales Orders 82029130 ← 1 → Show: 10 5 10 25 50…" at bounding box center [498, 111] width 737 height 156
paste input "1"
drag, startPoint x: 205, startPoint y: 134, endPoint x: 111, endPoint y: 133, distance: 94.3
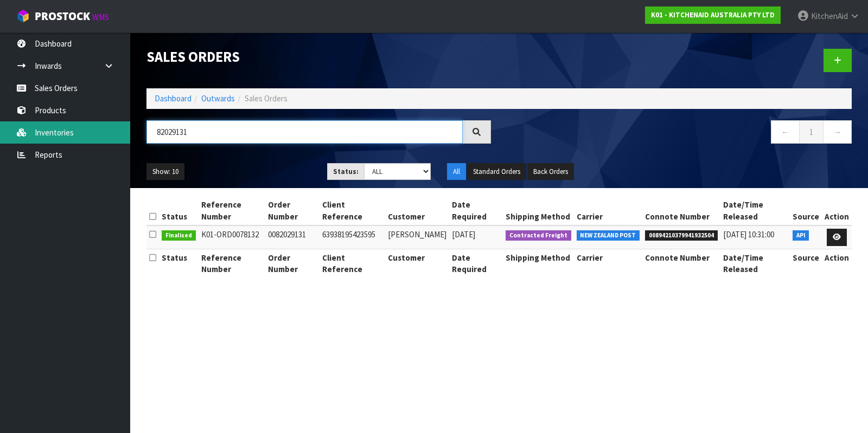
click at [111, 133] on body "Toggle navigation ProStock WMS K01 - KITCHENAID AUSTRALIA PTY LTD [GEOGRAPHIC_D…" at bounding box center [434, 216] width 868 height 433
paste input "3"
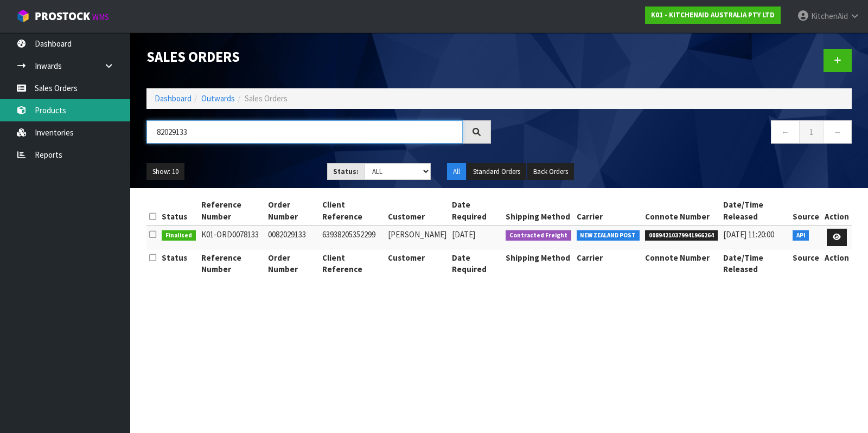
drag, startPoint x: 237, startPoint y: 129, endPoint x: 119, endPoint y: 113, distance: 119.2
click at [119, 113] on body "Toggle navigation ProStock WMS K01 - KITCHENAID AUSTRALIA PTY LTD [GEOGRAPHIC_D…" at bounding box center [434, 216] width 868 height 433
paste input "5"
drag, startPoint x: 145, startPoint y: 120, endPoint x: 46, endPoint y: 112, distance: 99.6
click at [46, 112] on body "Toggle navigation ProStock WMS K01 - KITCHENAID AUSTRALIA PTY LTD [GEOGRAPHIC_D…" at bounding box center [434, 216] width 868 height 433
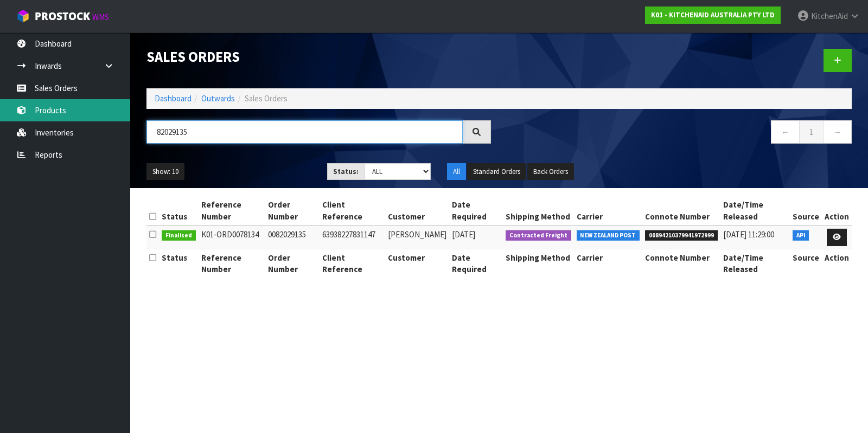
paste input "6"
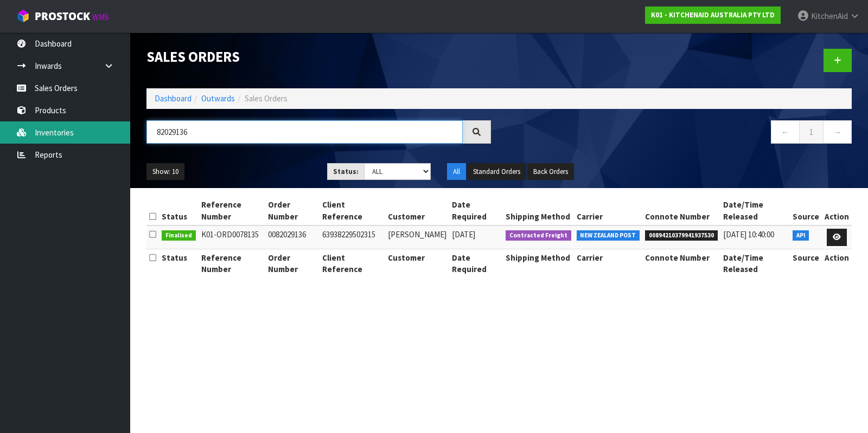
drag, startPoint x: 256, startPoint y: 132, endPoint x: 123, endPoint y: 130, distance: 133.4
click at [123, 130] on body "Toggle navigation ProStock WMS K01 - KITCHENAID AUSTRALIA PTY LTD [GEOGRAPHIC_D…" at bounding box center [434, 216] width 868 height 433
paste input "7"
drag, startPoint x: 253, startPoint y: 134, endPoint x: 144, endPoint y: 130, distance: 109.1
click at [144, 130] on div "82029137" at bounding box center [318, 135] width 361 height 31
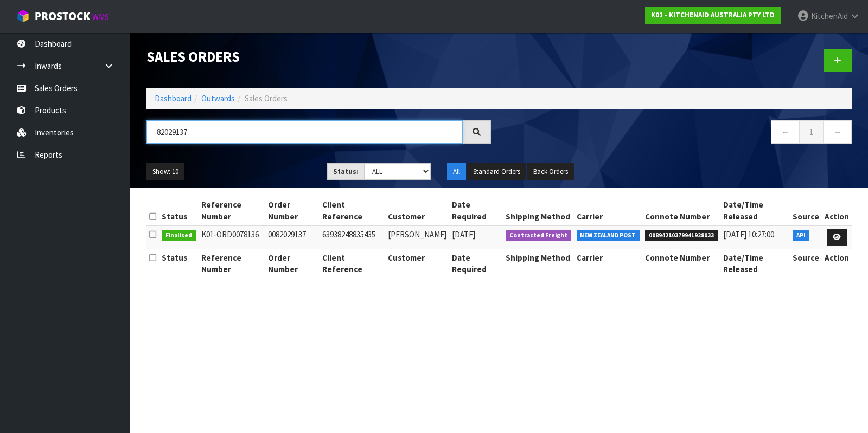
paste input "8"
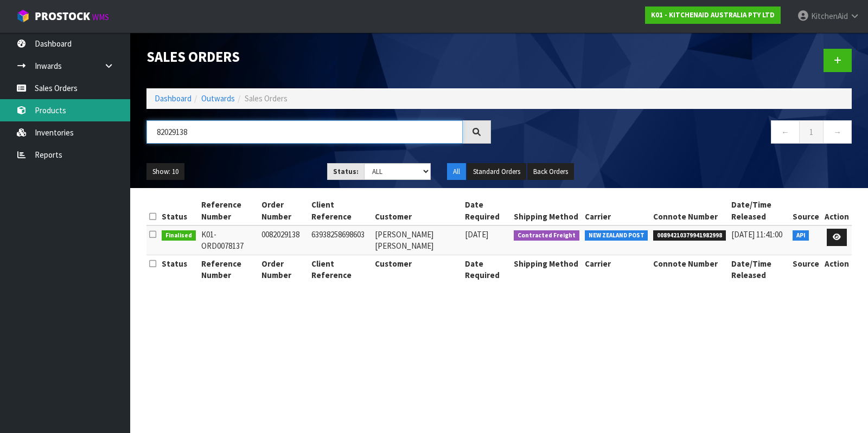
drag, startPoint x: 187, startPoint y: 127, endPoint x: 102, endPoint y: 107, distance: 86.9
click at [102, 107] on body "Toggle navigation ProStock WMS K01 - KITCHENAID AUSTRALIA PTY LTD [GEOGRAPHIC_D…" at bounding box center [434, 216] width 868 height 433
paste input "50"
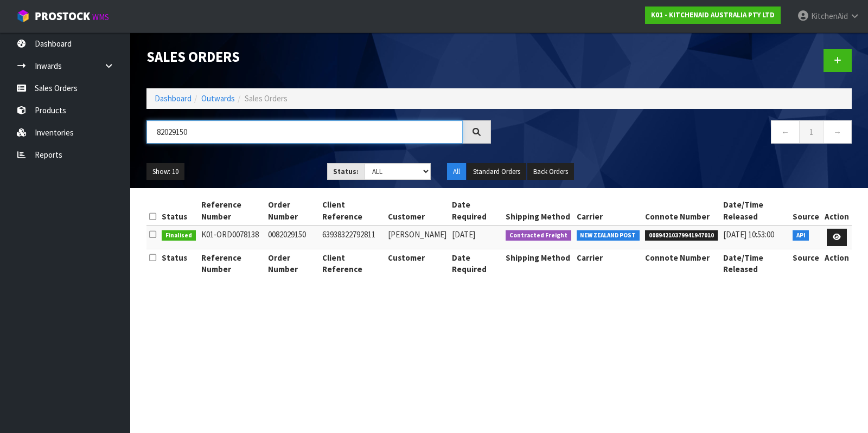
drag, startPoint x: 237, startPoint y: 132, endPoint x: 136, endPoint y: 132, distance: 101.9
click at [136, 132] on header "Sales Orders Dashboard Outwards Sales Orders 82029150 ← 1 → Show: 10 5 10 25 50…" at bounding box center [498, 111] width 737 height 156
paste input "72"
drag, startPoint x: 219, startPoint y: 125, endPoint x: 126, endPoint y: 115, distance: 93.3
click at [126, 115] on body "Toggle navigation ProStock WMS K01 - KITCHENAID AUSTRALIA PTY LTD [GEOGRAPHIC_D…" at bounding box center [434, 216] width 868 height 433
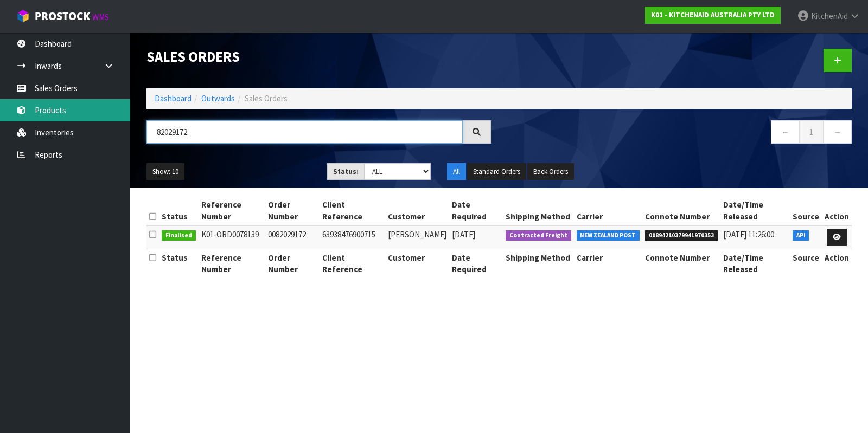
paste input "204"
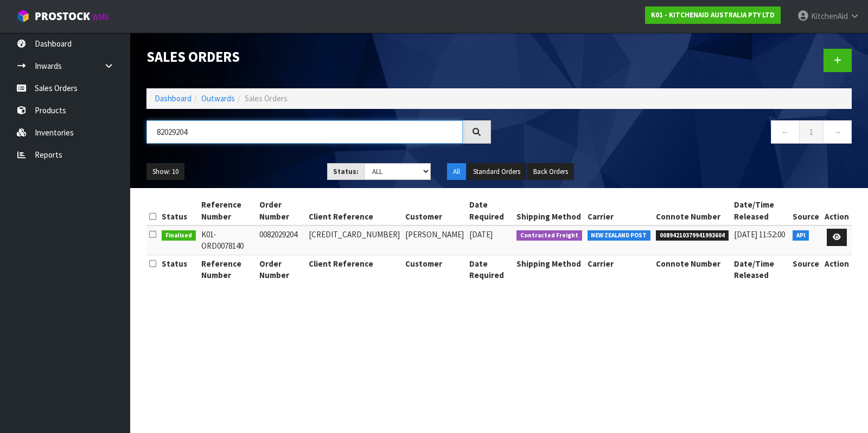
drag, startPoint x: 274, startPoint y: 138, endPoint x: 145, endPoint y: 134, distance: 128.6
click at [145, 134] on div "82029204" at bounding box center [318, 135] width 361 height 31
paste input "5"
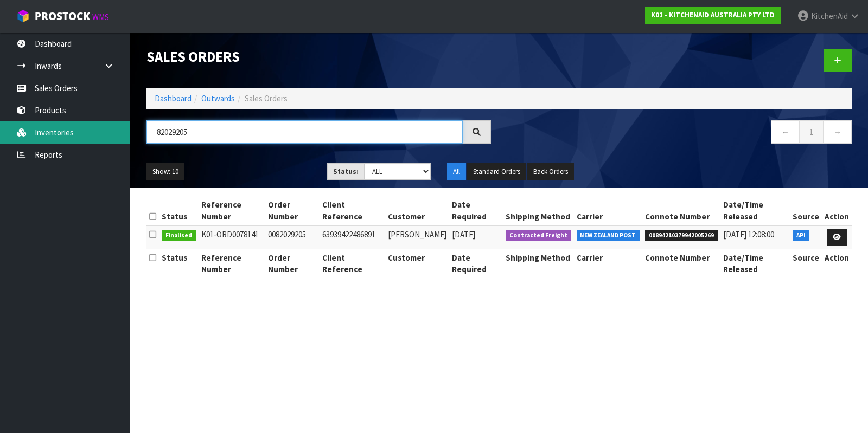
drag, startPoint x: 268, startPoint y: 134, endPoint x: 117, endPoint y: 133, distance: 151.8
click at [117, 133] on body "Toggle navigation ProStock WMS K01 - KITCHENAID AUSTRALIA PTY LTD [GEOGRAPHIC_D…" at bounding box center [434, 216] width 868 height 433
paste input "7"
drag, startPoint x: 219, startPoint y: 131, endPoint x: 146, endPoint y: 131, distance: 72.1
click at [146, 131] on input "82029207" at bounding box center [304, 131] width 316 height 23
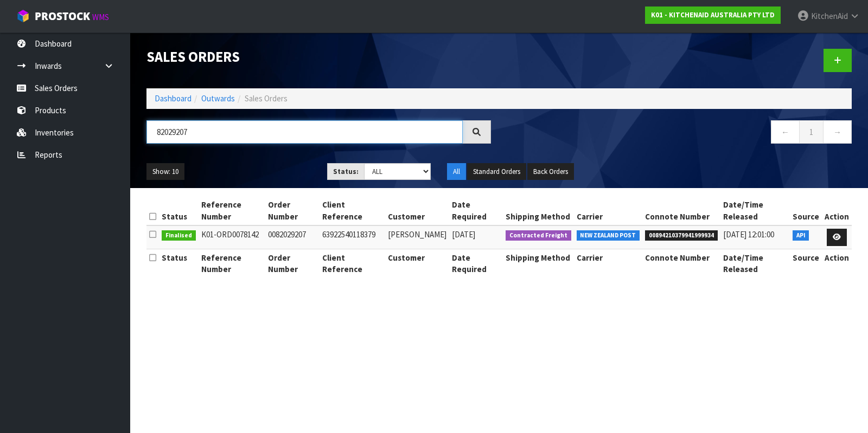
paste input "12"
drag, startPoint x: 215, startPoint y: 134, endPoint x: 95, endPoint y: 123, distance: 121.0
click at [95, 123] on body "Toggle navigation ProStock WMS K01 - KITCHENAID AUSTRALIA PTY LTD [GEOGRAPHIC_D…" at bounding box center [434, 216] width 868 height 433
paste input "3"
paste input "4"
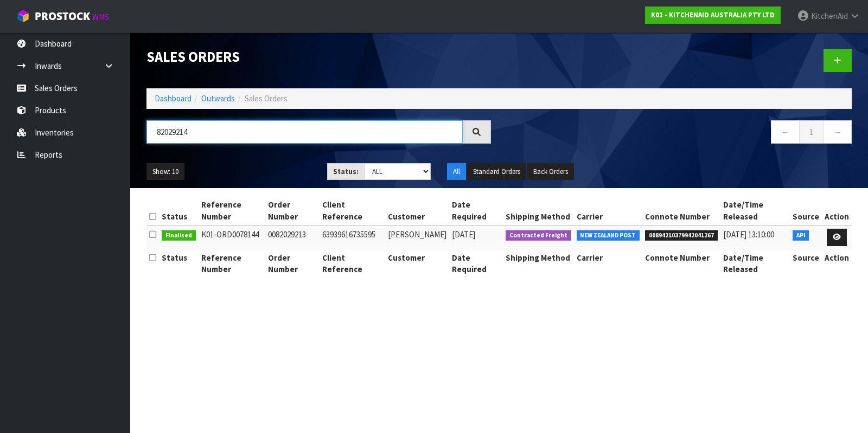
drag, startPoint x: 211, startPoint y: 130, endPoint x: 157, endPoint y: 131, distance: 54.2
click at [157, 131] on input "82029214" at bounding box center [304, 131] width 316 height 23
drag, startPoint x: 202, startPoint y: 133, endPoint x: 139, endPoint y: 130, distance: 63.0
click at [139, 130] on div "82029214" at bounding box center [318, 135] width 361 height 31
paste input "5"
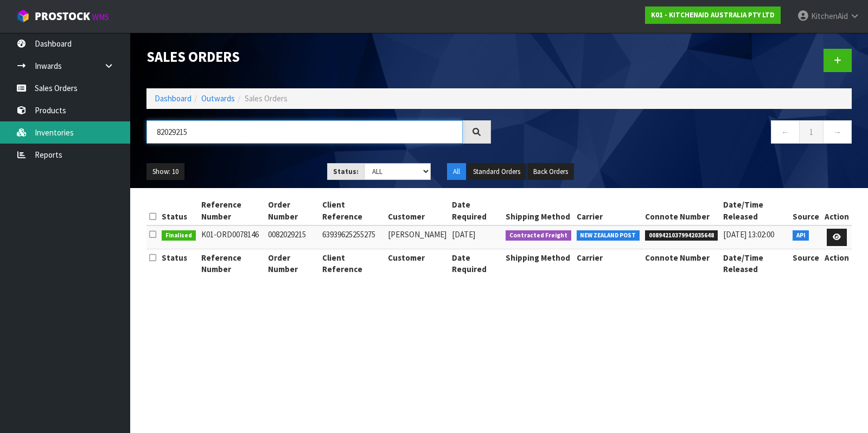
drag, startPoint x: 225, startPoint y: 139, endPoint x: 88, endPoint y: 128, distance: 137.6
click at [88, 128] on body "Toggle navigation ProStock WMS K01 - KITCHENAID AUSTRALIA PTY LTD [GEOGRAPHIC_D…" at bounding box center [434, 216] width 868 height 433
paste input "6"
type input "82029216"
